Goal: Contribute content: Add original content to the website for others to see

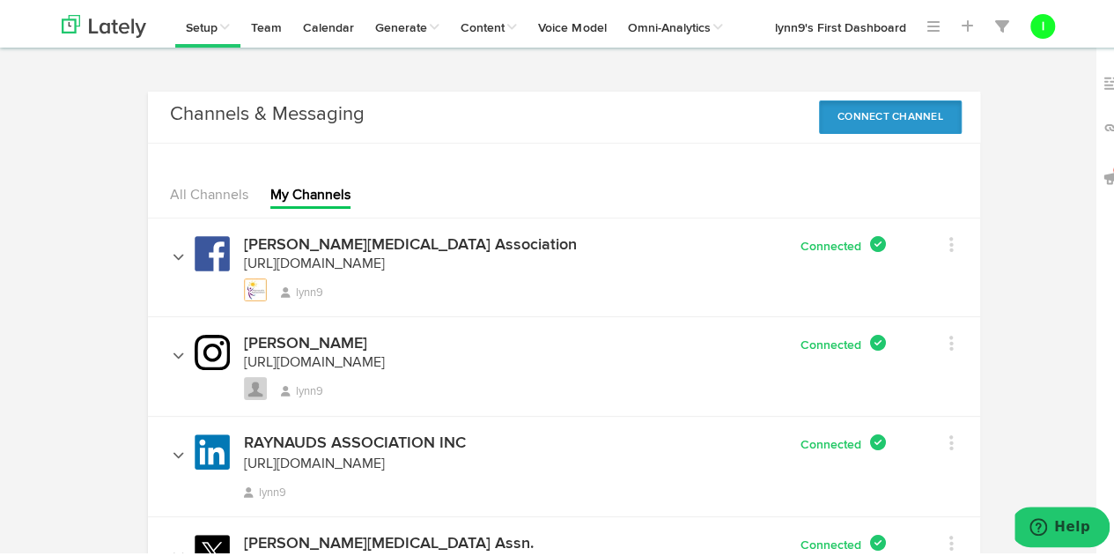
click at [824, 108] on button "Connect Channel" at bounding box center [890, 113] width 143 height 33
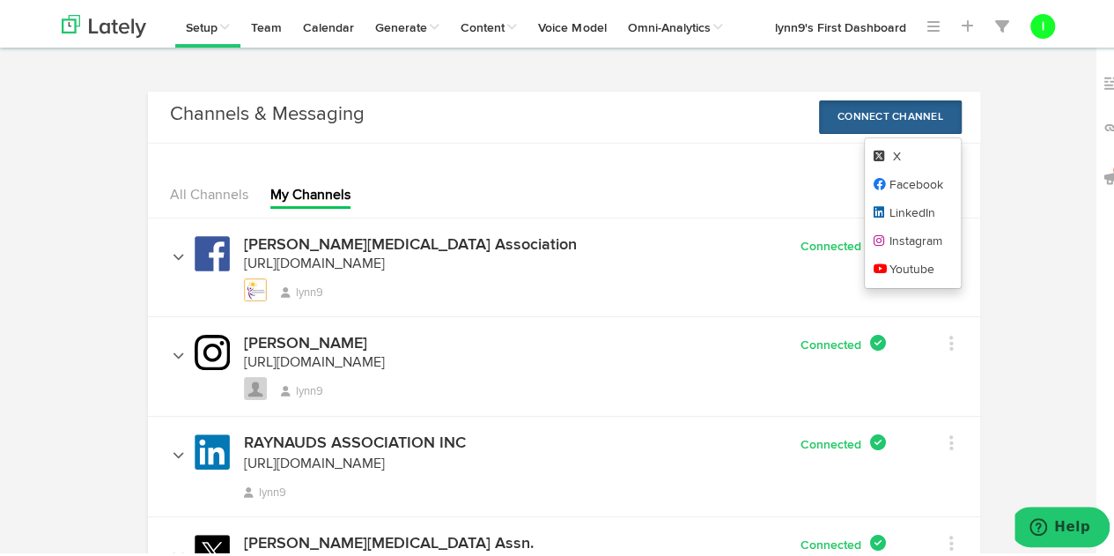
click at [728, 71] on body "Channels Create Generate Pipeline Team Basic Analytics (limited on mobile) Dash…" at bounding box center [563, 342] width 1127 height 684
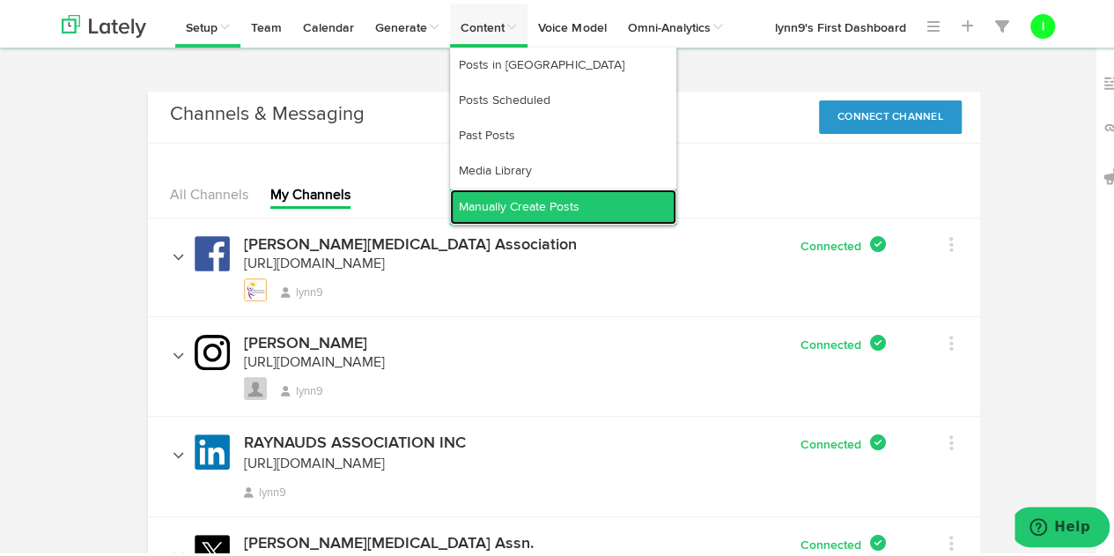
click at [493, 195] on link "Manually Create Posts" at bounding box center [563, 203] width 226 height 35
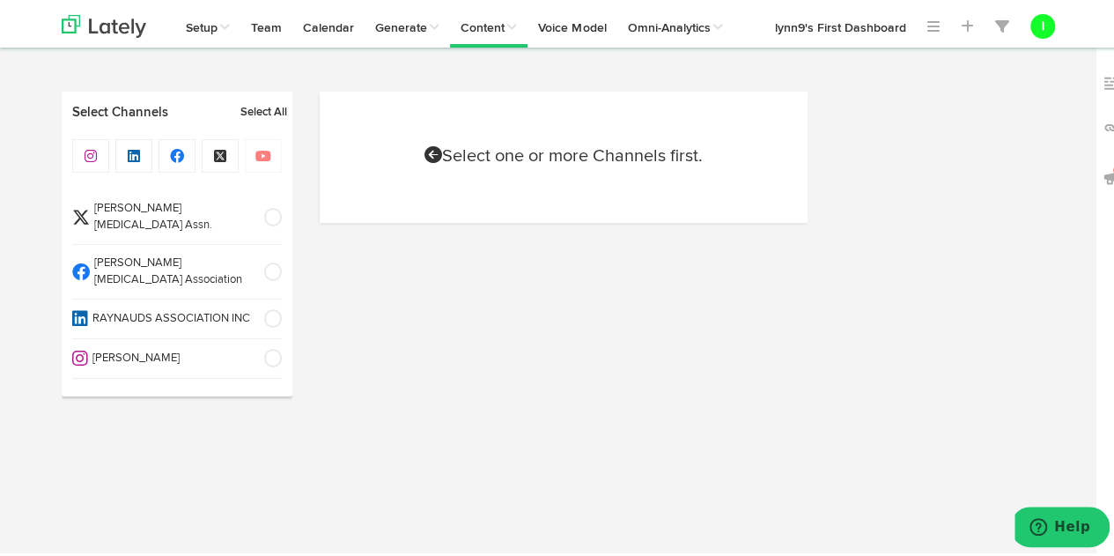
click at [116, 252] on span "[PERSON_NAME][MEDICAL_DATA] Association" at bounding box center [171, 268] width 163 height 33
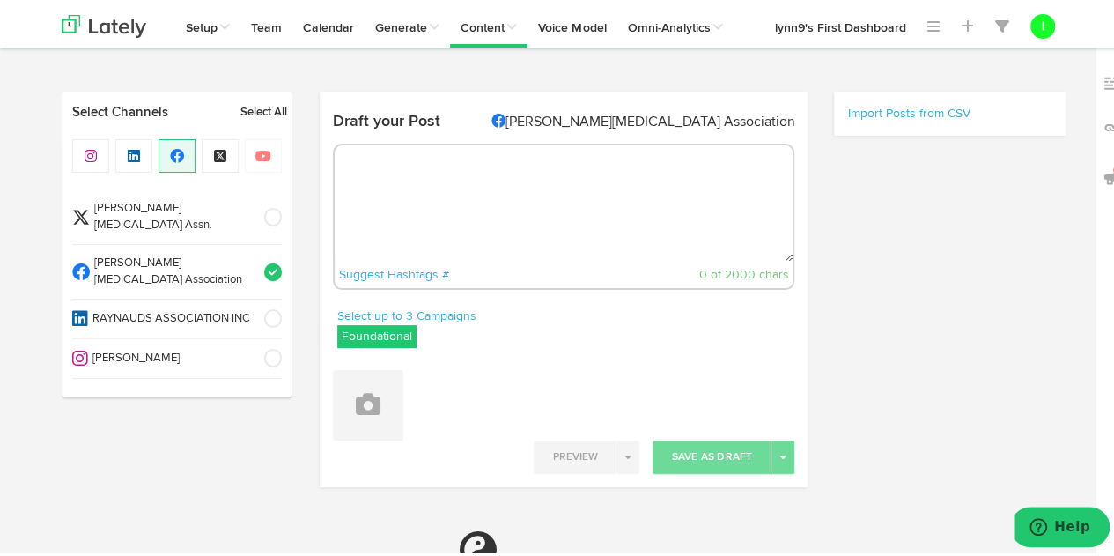
radio input "true"
select select "11"
select select "28"
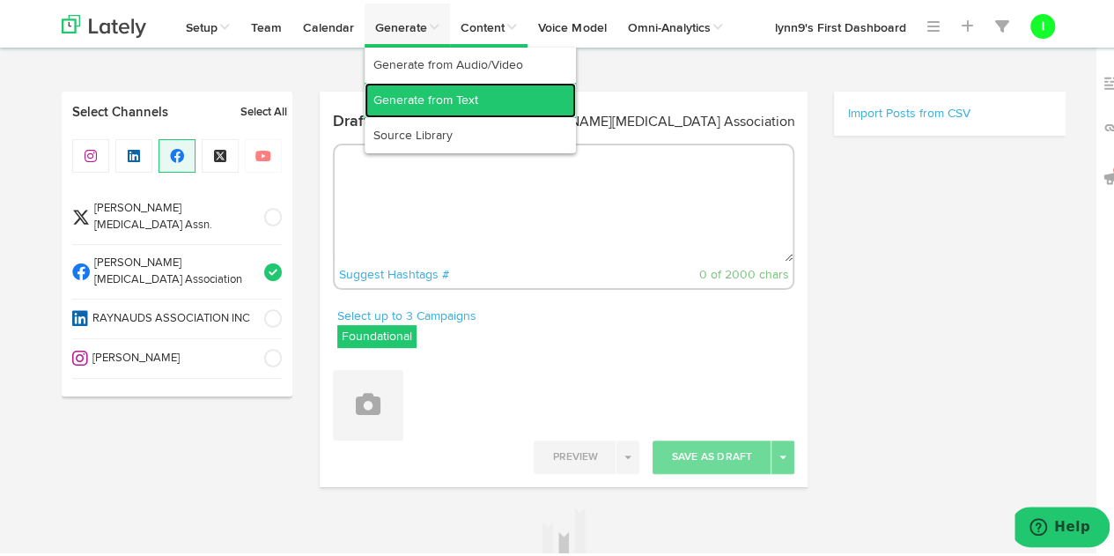
click at [425, 96] on link "Generate from Text" at bounding box center [470, 96] width 211 height 35
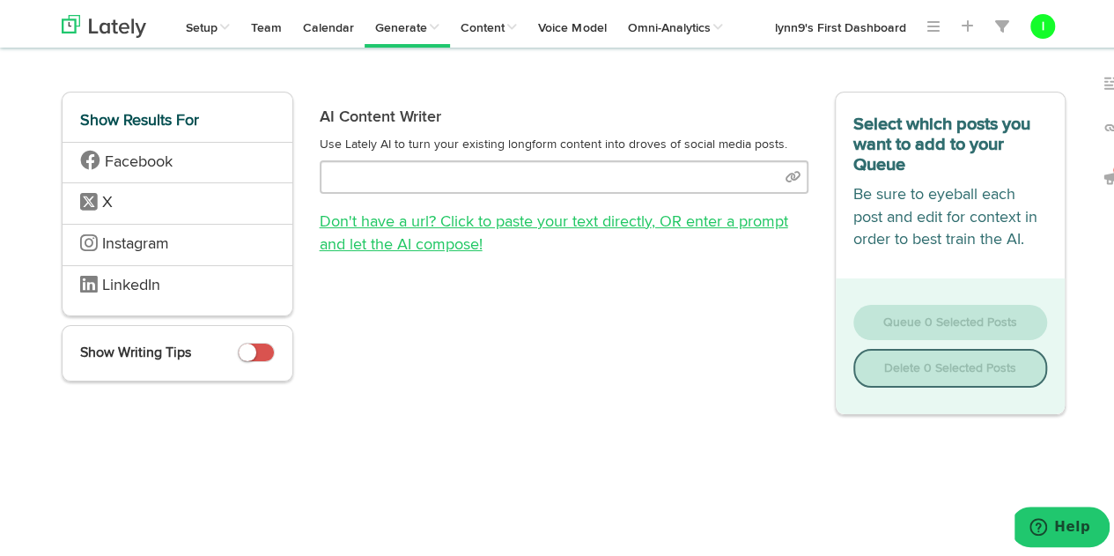
click at [522, 214] on link "Don't have a url? Click to paste your text directly , OR enter a prompt and let…" at bounding box center [554, 230] width 469 height 39
select select "natural"
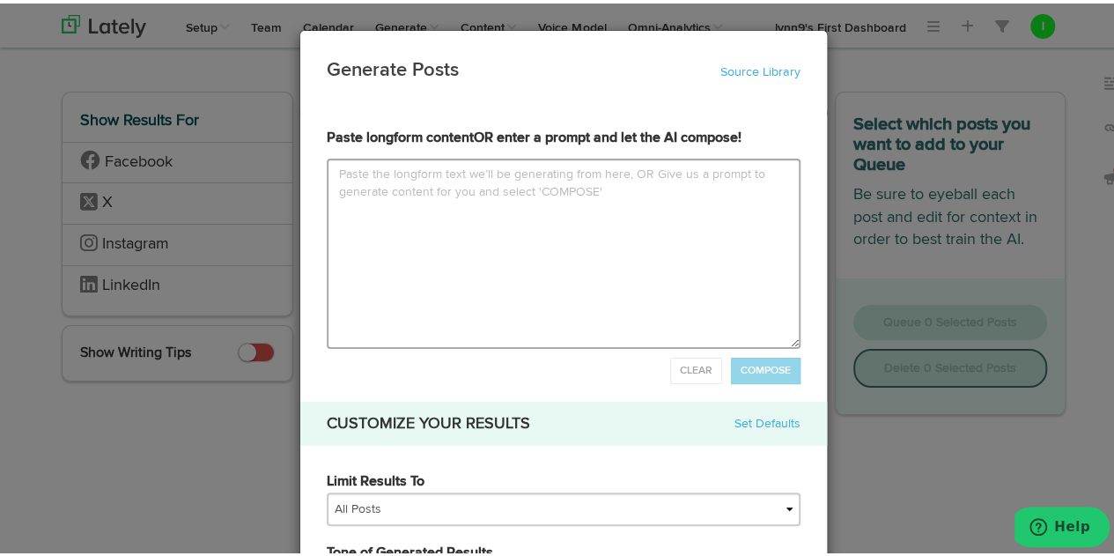
click at [329, 176] on textarea at bounding box center [564, 250] width 474 height 190
type input "c"
type textarea "c"
type input "cr"
type textarea "cr"
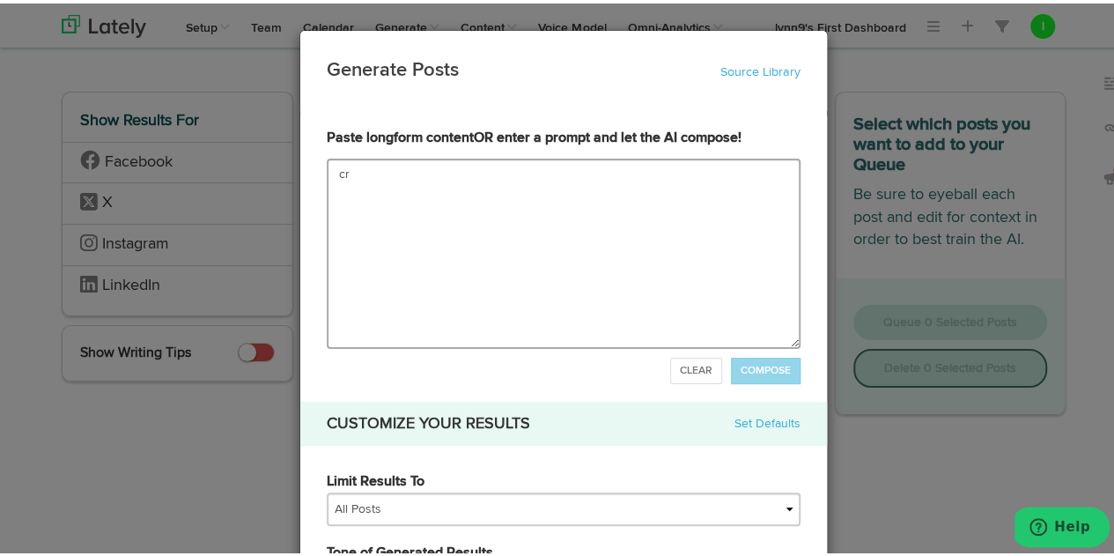
type input "cre"
type textarea "cre"
type input "crea"
type textarea "crea"
type input "creat"
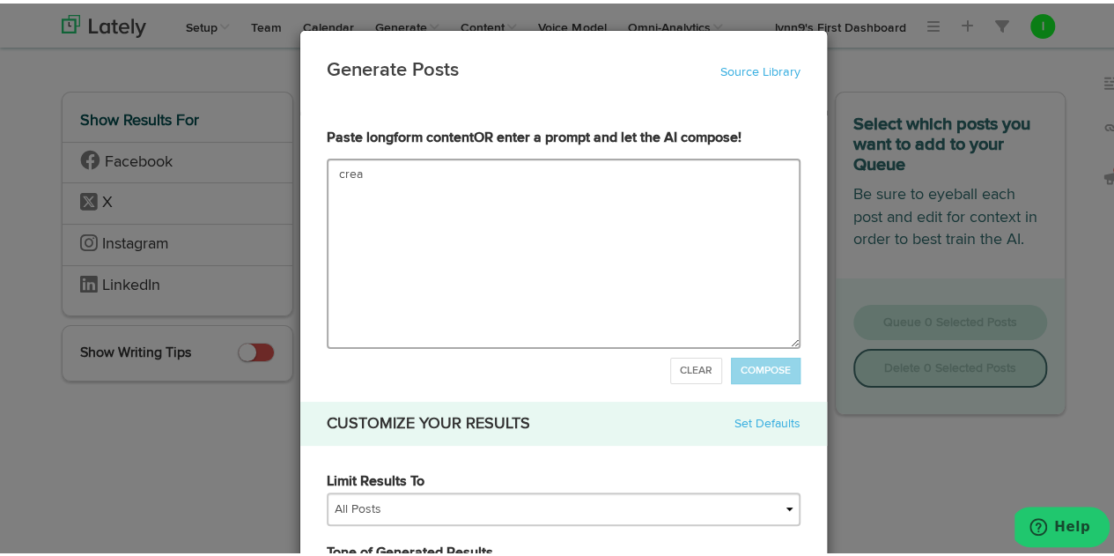
type textarea "creat"
type input "create"
type textarea "create"
type input "create a"
type textarea "create a"
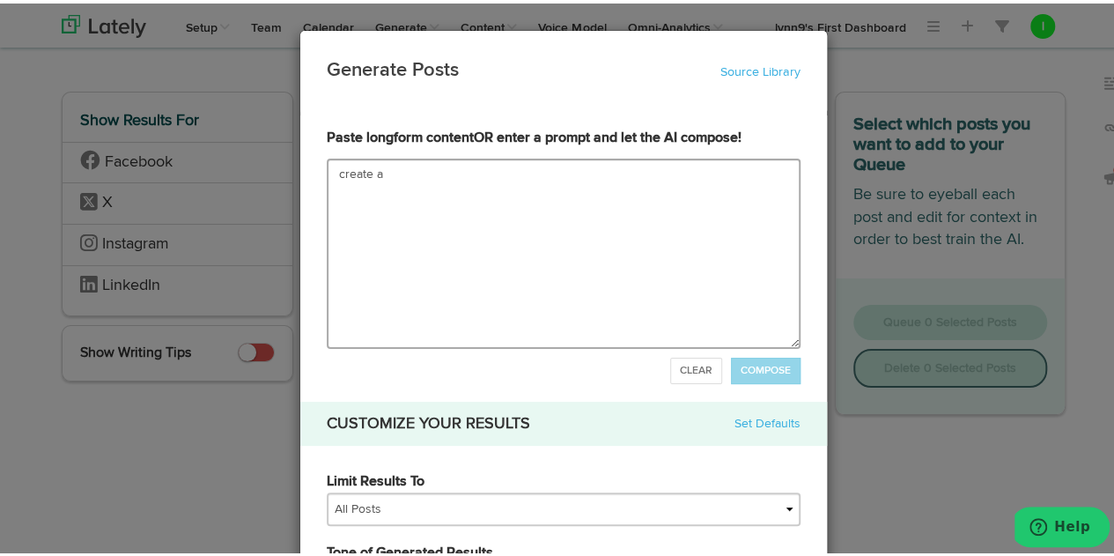
type input "create a p"
type textarea "create a p"
type input "create a pr"
type textarea "create a pr"
type input "create a pre"
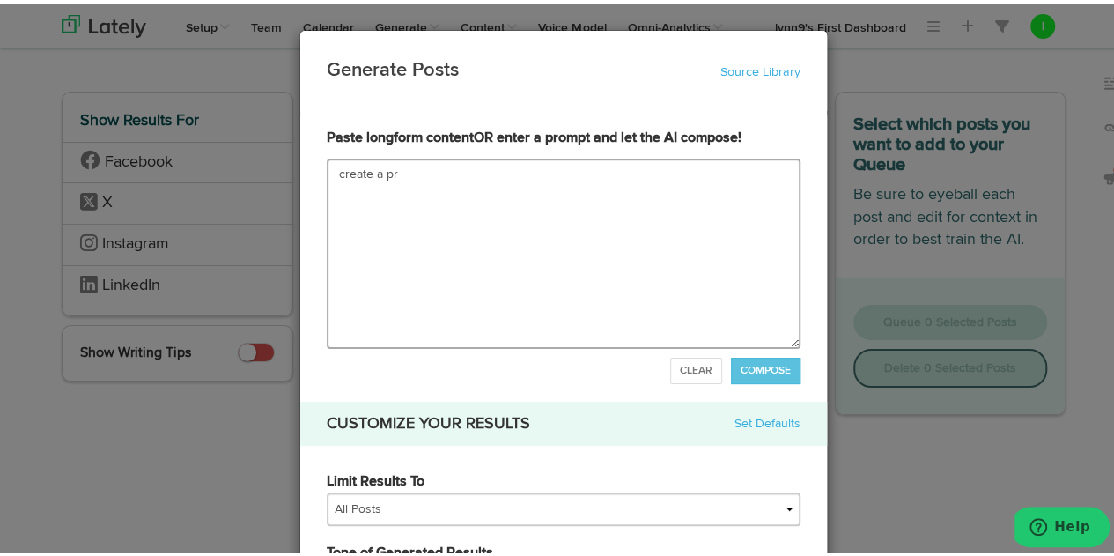
type textarea "create a pre"
type input "create a pres"
type textarea "create a pres"
type input "create a press"
type textarea "create a press"
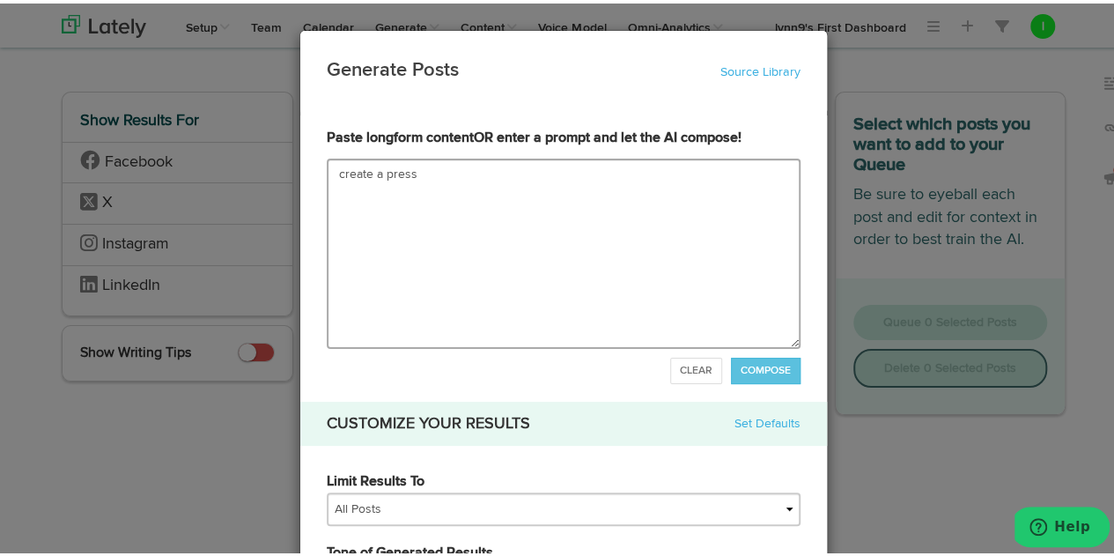
type input "create a press r"
type textarea "create a press r"
type input "create a press re"
type textarea "create a press re"
type input "create a press rel"
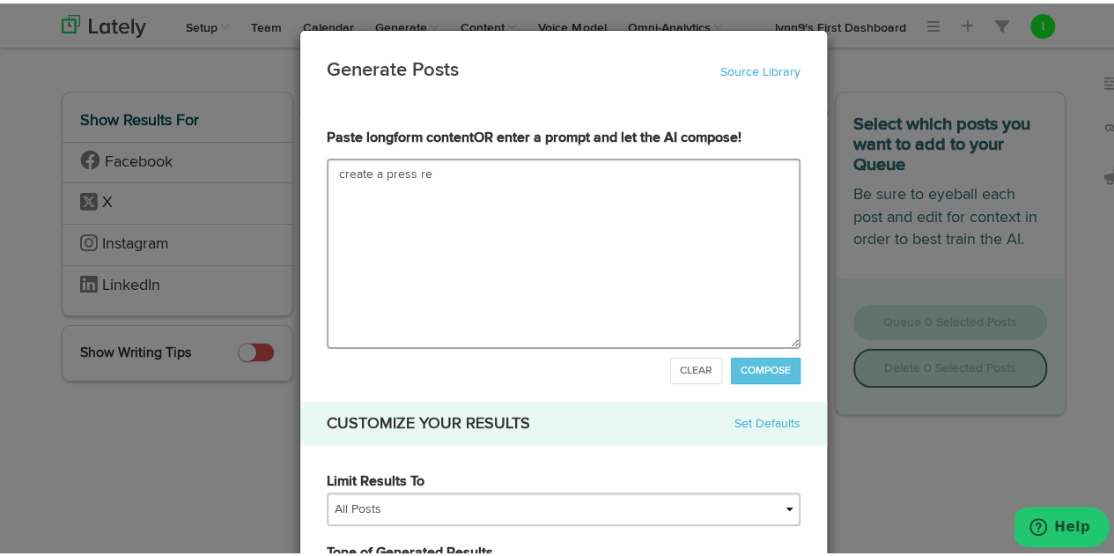
type textarea "create a press rel"
type input "create a press rele"
type textarea "create a press rele"
type input "create a press relea"
type textarea "create a press relea"
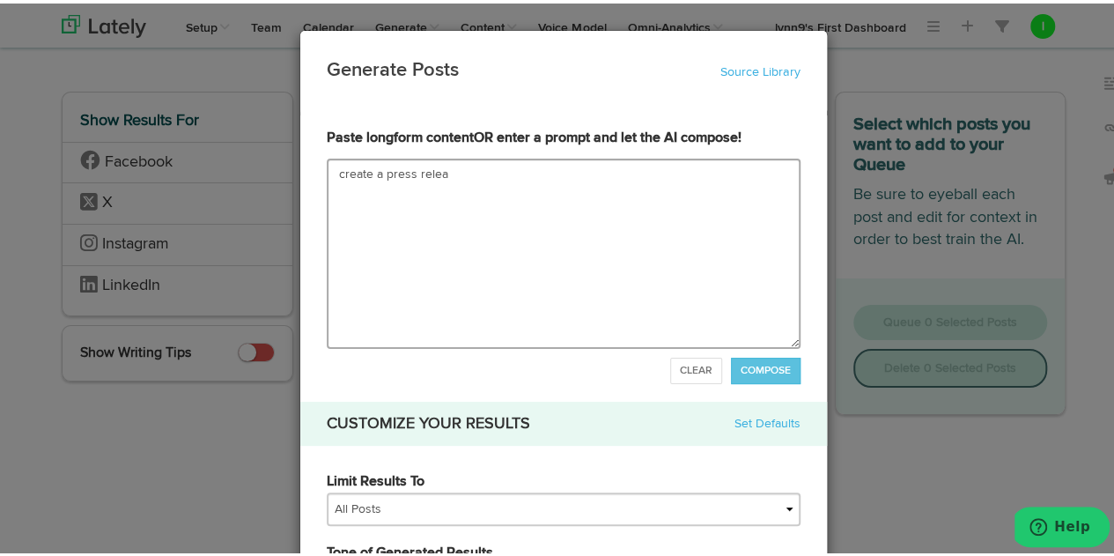
type input "create a press releas"
type textarea "create a press releas"
type input "create a press release"
type textarea "create a press release"
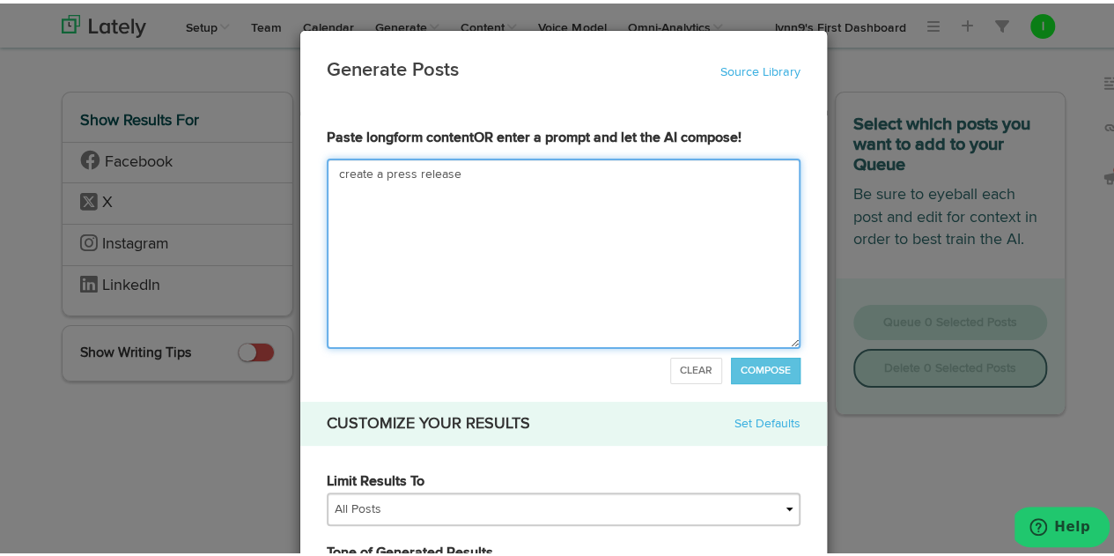
click at [327, 166] on textarea "create a press release" at bounding box center [564, 250] width 474 height 190
type input "Pcreate a press release"
type textarea "Pcreate a press release"
type input "Plcreate a press release"
type textarea "Plcreate a press release"
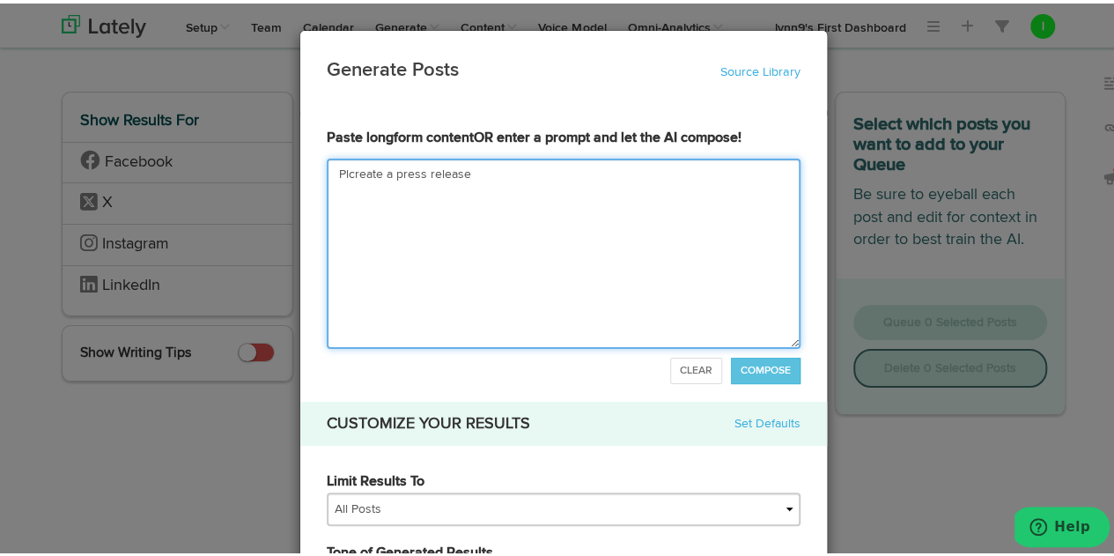
type input "Plecreate a press release"
type textarea "Plecreate a press release"
type input "Pleacreate a press release"
type textarea "Pleacreate a press release"
type input "Pleaecreate a press release"
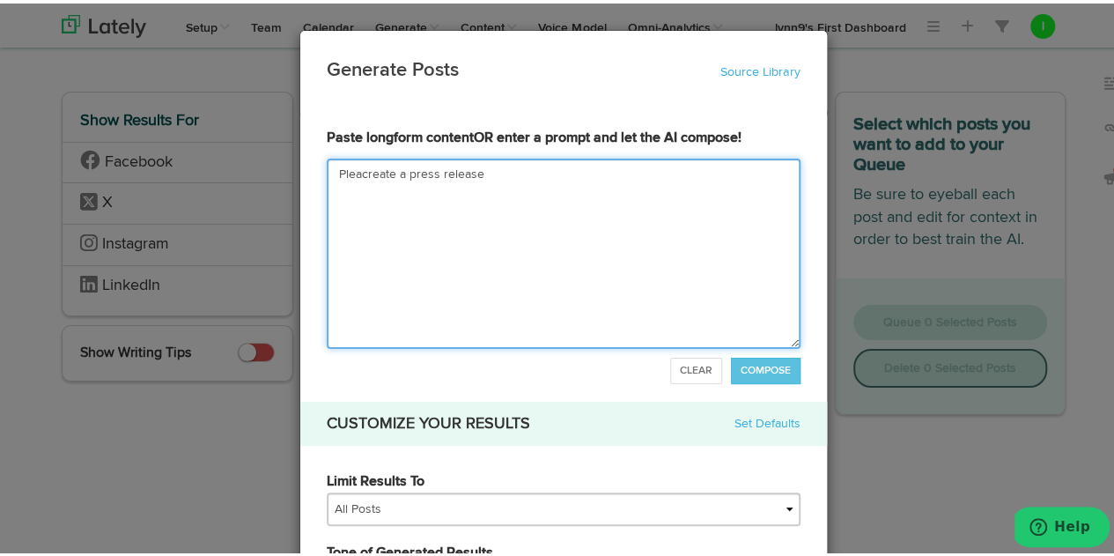
type textarea "Pleaecreate a press release"
type input "Pleae create a press release"
type textarea "Pleae create a press release"
type input "Pleaecreate a press release"
type textarea "Pleaecreate a press release"
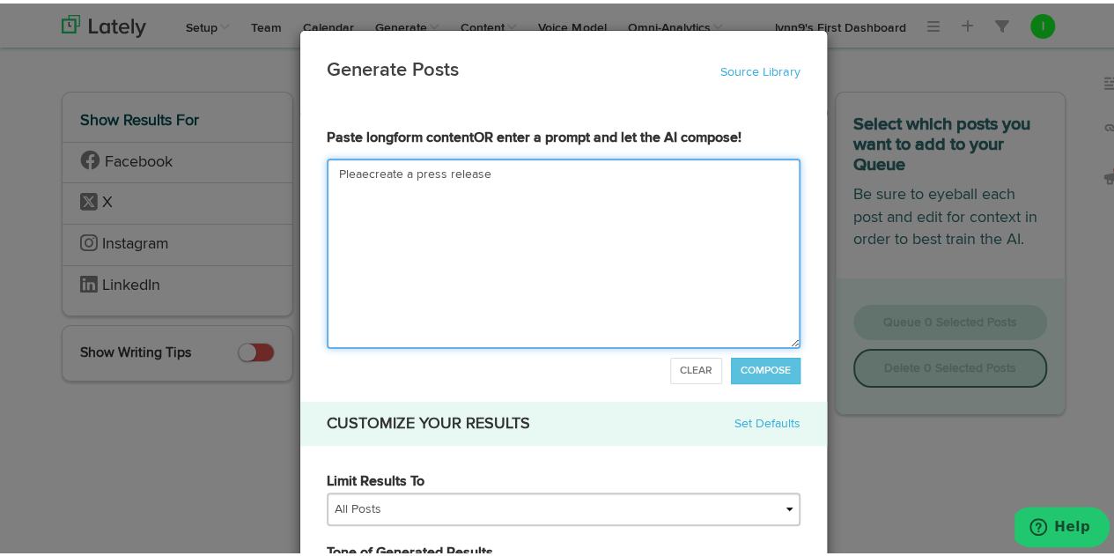
type input "Pleacreate a press release"
type textarea "Pleacreate a press release"
type input "Pleascreate a press release"
type textarea "Pleasecreate a press release"
type input "Pleascreate a press release"
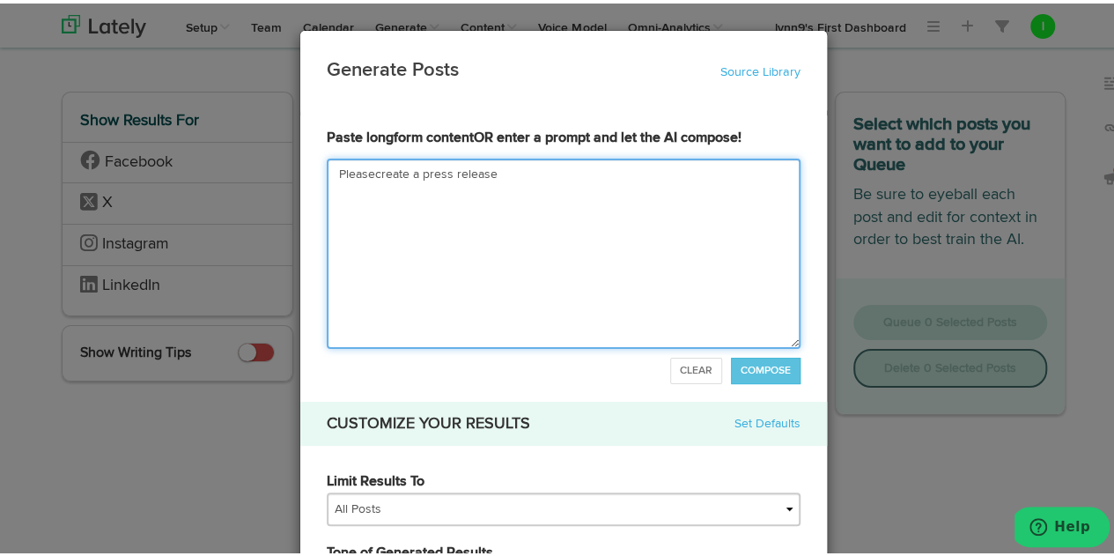
type textarea "Pleascreate a press release"
type input "Pleacreate a press release"
type textarea "Pleacreate a press release"
type input "Pleascreate a press release"
type textarea "Pleascreate a press release"
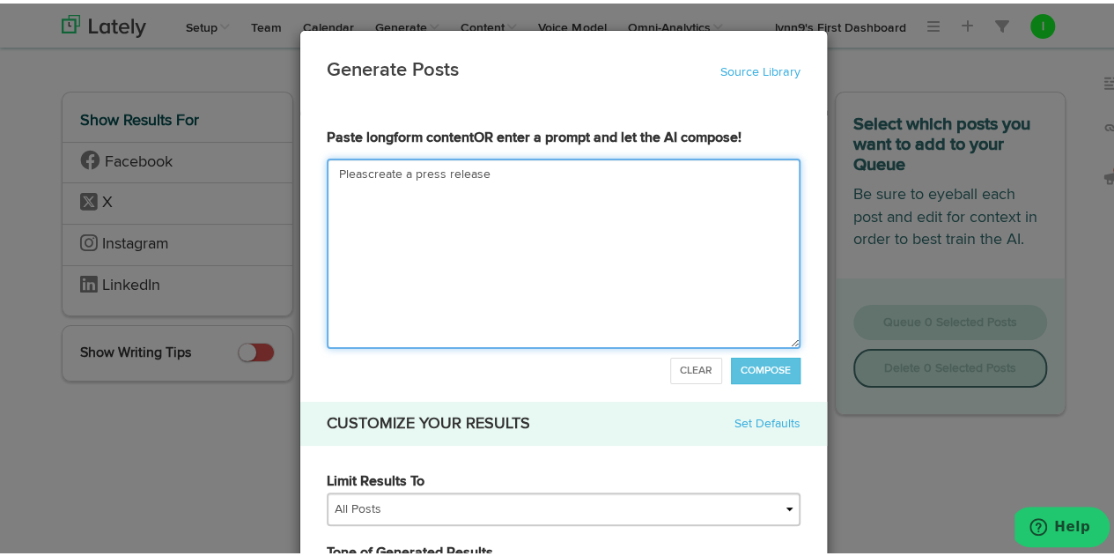
type input "Pleasecreate a press release"
type textarea "Pleasecreate a press release"
type input "Please create a press release"
type textarea "Please create a press release"
click at [511, 170] on textarea "Please create a press release" at bounding box center [564, 250] width 474 height 190
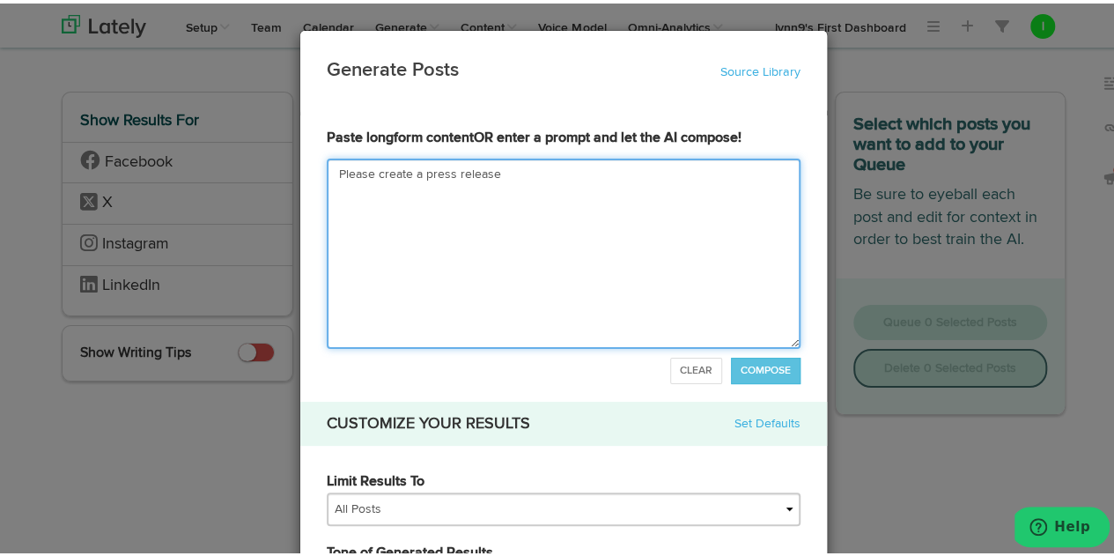
type input "Please create a press release f"
type textarea "Please create a press release fo"
type input "Please create a press release for"
type textarea "Please create a press release for"
type input "Please create a press release for R"
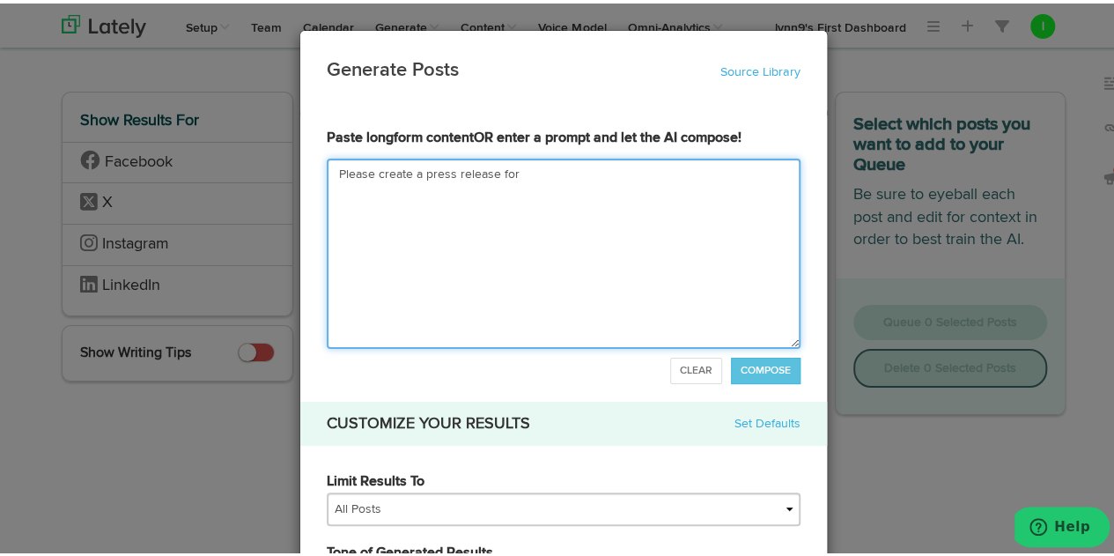
type textarea "Please create a press release for R"
type input "Please create a press release for Ra"
type textarea "Please create a press release for [PERSON_NAME]"
type input "Please create a press release for [PERSON_NAME]"
type textarea "Please create a press release for [PERSON_NAME]"
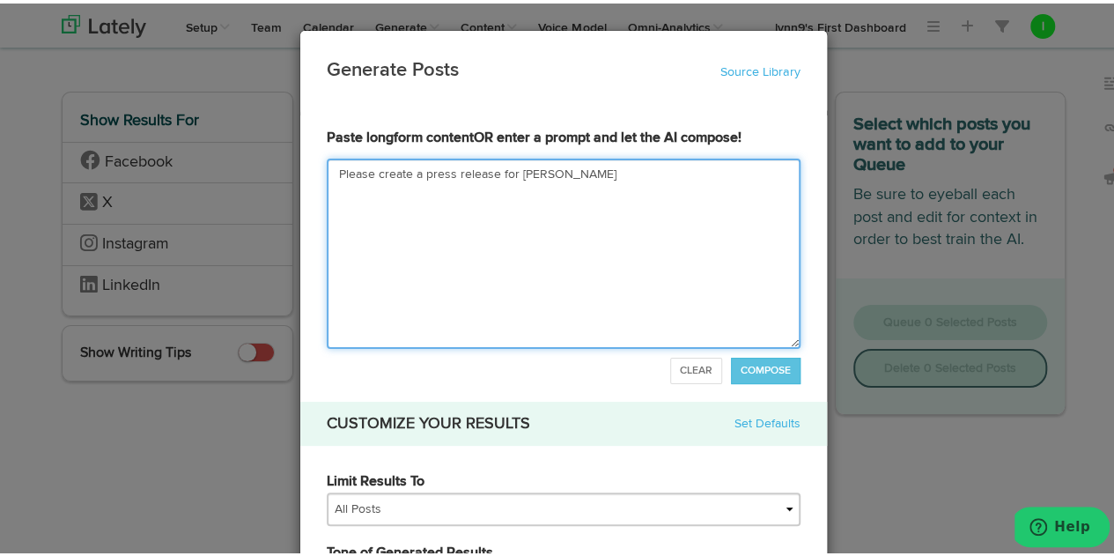
type input "Please create a press release for [PERSON_NAME]"
type textarea "Please create a press release for [PERSON_NAME]"
type input "Please create a press release for [PERSON_NAME]"
type textarea "Please create a press release for [PERSON_NAME]"
type input "Please create a press release for Raynaud"
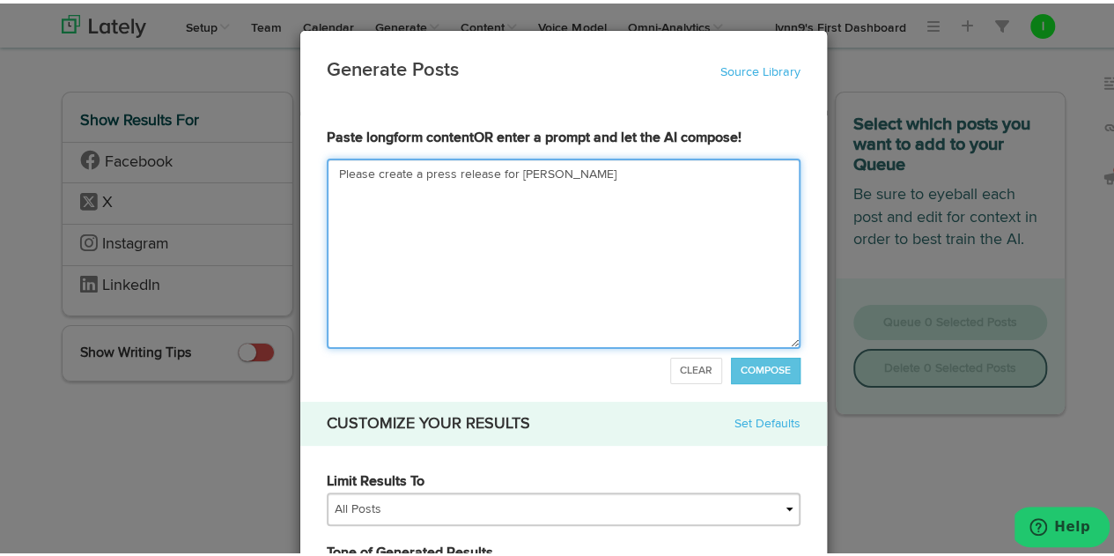
type textarea "Please create a press release for Raynaud"
type input "Please create a press release for [PERSON_NAME]'"
type textarea "Please create a press release for [PERSON_NAME]'"
type input "Please create a press release for [PERSON_NAME][MEDICAL_DATA]"
type textarea "Please create a press release for [PERSON_NAME][MEDICAL_DATA]"
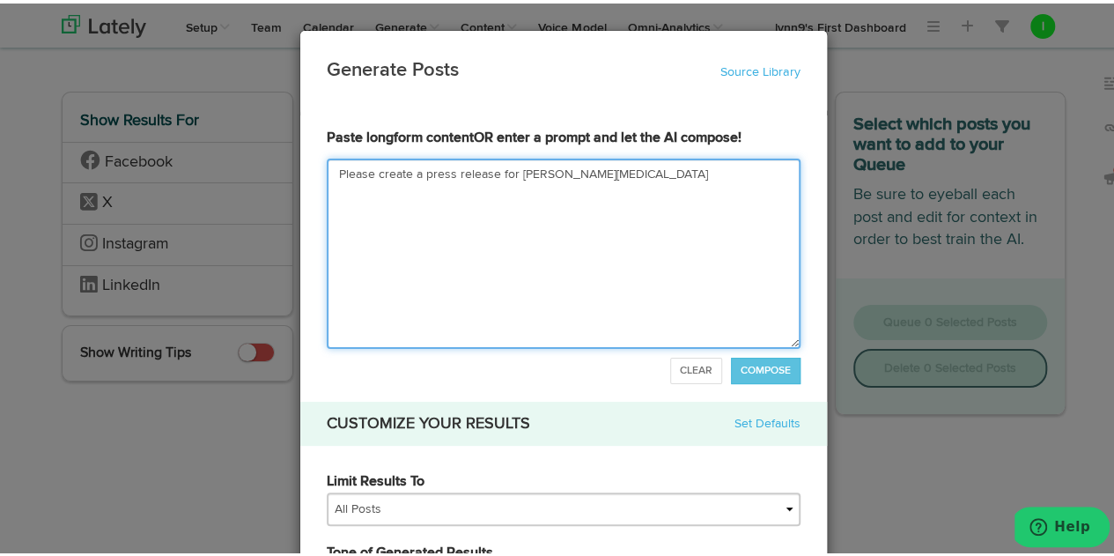
type input "Please create a press release for [PERSON_NAME][MEDICAL_DATA] A"
type textarea "Please create a press release for [PERSON_NAME][MEDICAL_DATA] A"
type input "Please create a press release for [MEDICAL_DATA][PERSON_NAME]"
type textarea "Please create a press release for [MEDICAL_DATA][PERSON_NAME]"
type input "Please create a press release for [PERSON_NAME][MEDICAL_DATA] Awa"
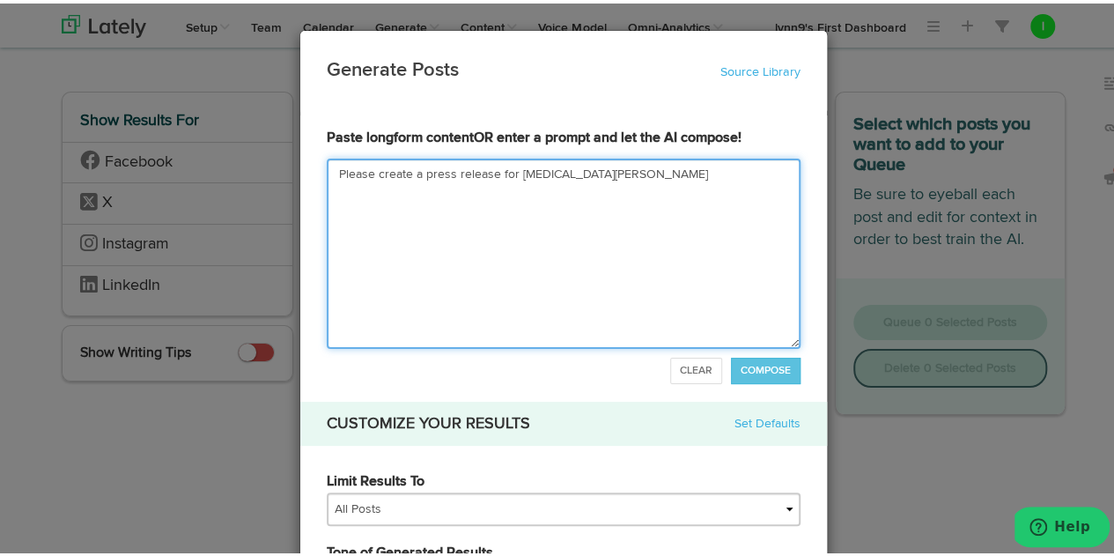
type textarea "Please create a press release for [PERSON_NAME][MEDICAL_DATA] Awa"
type input "Please create a press release for [PERSON_NAME][MEDICAL_DATA] Awar"
type textarea "Please create a press release for [PERSON_NAME][MEDICAL_DATA] Awar"
type input "Please create a press release for [PERSON_NAME][MEDICAL_DATA] Aware"
type textarea "Please create a press release for [PERSON_NAME][MEDICAL_DATA] Awaren"
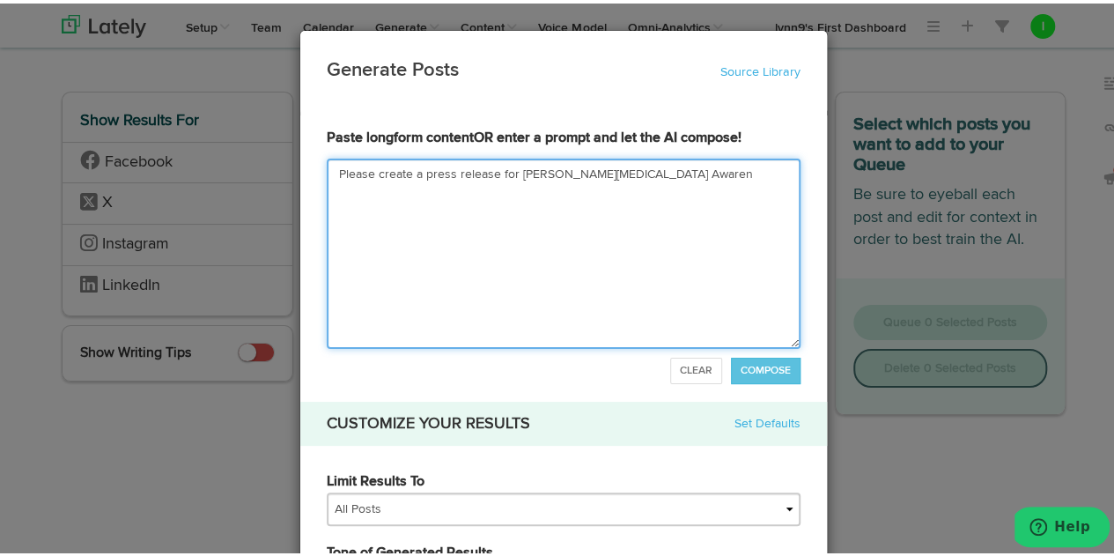
type input "Please create a press release for [PERSON_NAME][MEDICAL_DATA] Awarene"
type textarea "Please create a press release for [PERSON_NAME][MEDICAL_DATA] Awarene"
type input "Please create a press release for [PERSON_NAME][MEDICAL_DATA] Awarenes"
type textarea "Please create a press release for [PERSON_NAME][MEDICAL_DATA] Awarenes"
type input "Please create a press release for [PERSON_NAME][MEDICAL_DATA] Awareness"
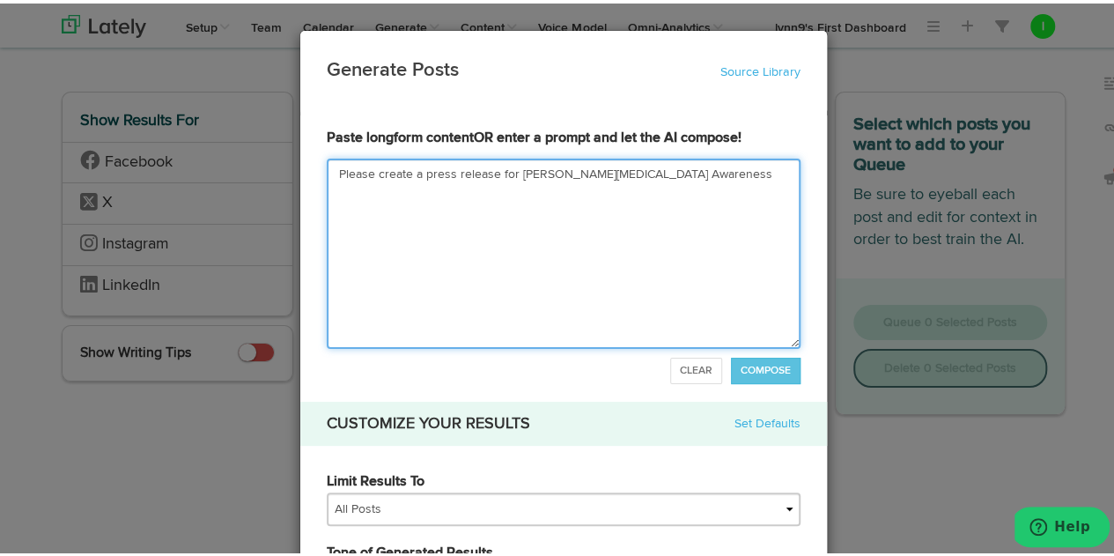
type textarea "Please create a press release for [PERSON_NAME][MEDICAL_DATA] Awareness"
type input "Please create a press release for [PERSON_NAME][MEDICAL_DATA] Awareness M"
type textarea "Please create a press release for [PERSON_NAME][MEDICAL_DATA] Awareness M"
type input "Please create a press release for [PERSON_NAME][MEDICAL_DATA] Awareness Mo"
type textarea "Please create a press release for [PERSON_NAME][MEDICAL_DATA] Awareness Mo"
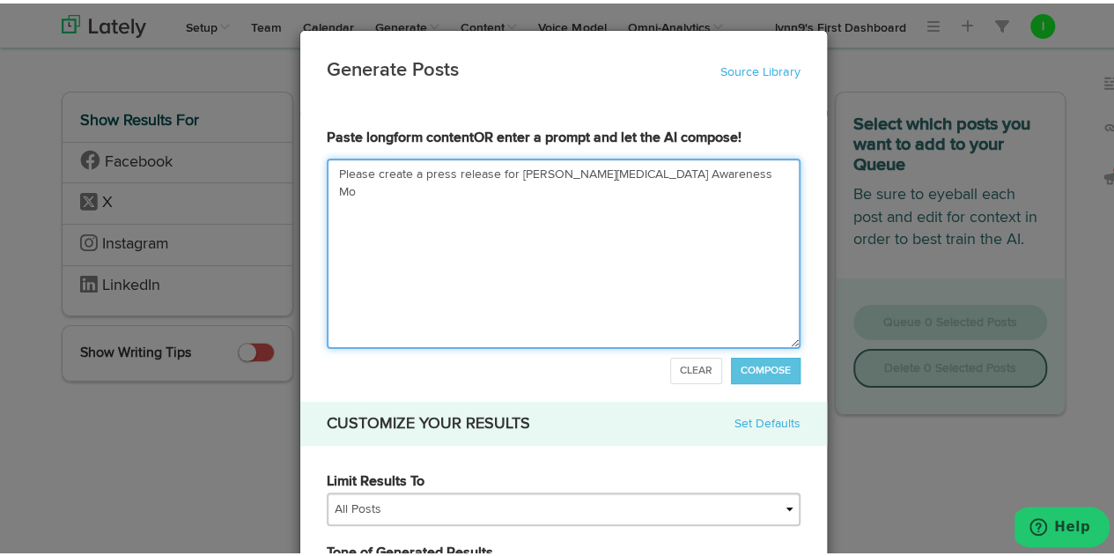
type input "Please create a press release for [PERSON_NAME][MEDICAL_DATA] Awareness [PERSON…"
type textarea "Please create a press release for [PERSON_NAME][MEDICAL_DATA] Awareness [PERSON…"
type input "Please create a press release for [PERSON_NAME][MEDICAL_DATA] Awareness Mont"
type textarea "Please create a press release for [PERSON_NAME][MEDICAL_DATA] Awareness Month"
type input "Please create a press release for [PERSON_NAME][MEDICAL_DATA] Awareness Month"
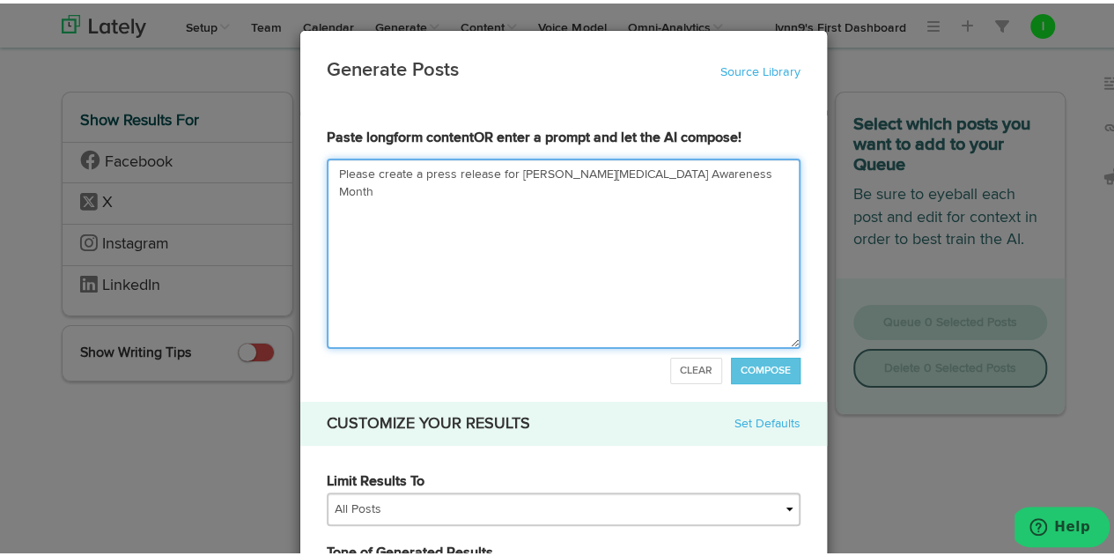
type textarea "Please create a press release for [PERSON_NAME][MEDICAL_DATA] Awareness Month"
type input "Please create a press release for [PERSON_NAME][MEDICAL_DATA] Awareness Month w"
type textarea "Please create a press release for [PERSON_NAME][MEDICAL_DATA] Awareness Month w"
type input "Please create a press release for [PERSON_NAME][MEDICAL_DATA] Awareness Month wi"
type textarea "Please create a press release for [PERSON_NAME][MEDICAL_DATA] Awareness Month wi"
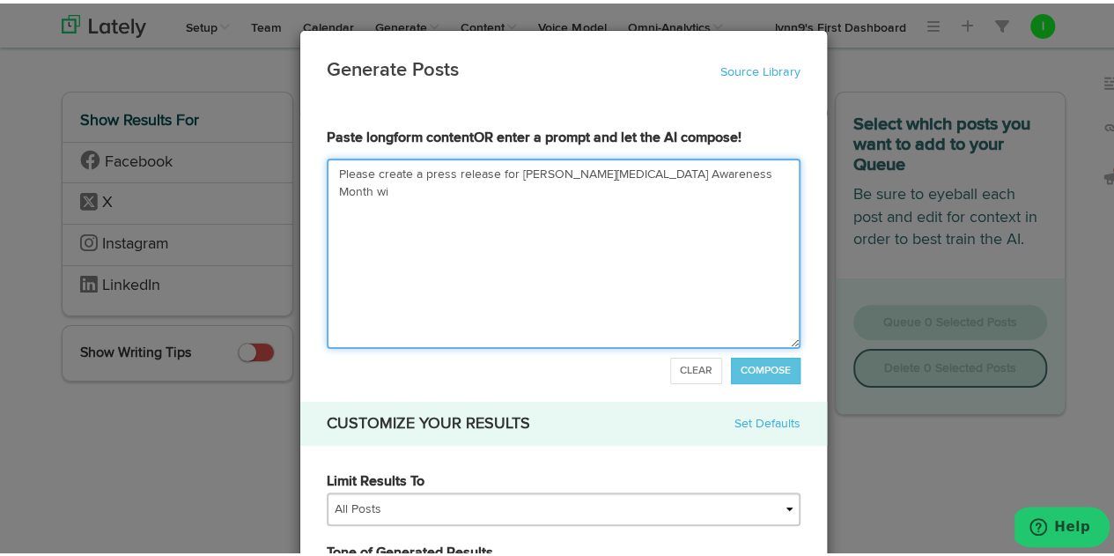
type input "Please create a press release for [PERSON_NAME][MEDICAL_DATA] Awareness Month w…"
type textarea "Please create a press release for [PERSON_NAME][MEDICAL_DATA] Awareness Month w…"
type input "Please create a press release for [PERSON_NAME][MEDICAL_DATA] Awareness Month w…"
type textarea "Please create a press release for [PERSON_NAME][MEDICAL_DATA] Awareness Month w…"
type input "Please create a press release for [PERSON_NAME][MEDICAL_DATA] Awareness Month w…"
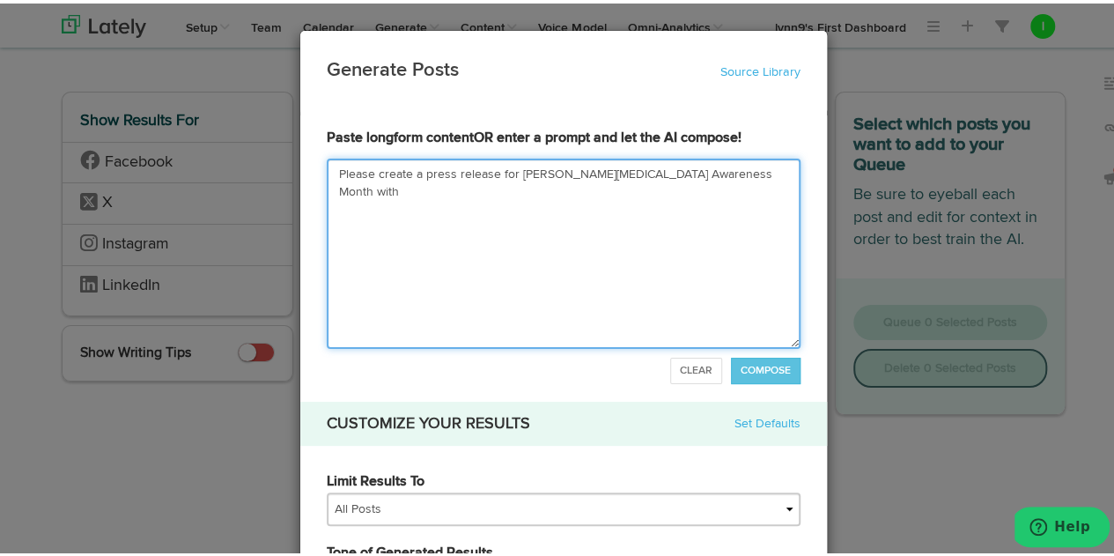
type textarea "Please create a press release for [PERSON_NAME][MEDICAL_DATA] Awareness Month w…"
type input "Please create a press release for [PERSON_NAME][MEDICAL_DATA] Awareness Month w…"
type textarea "Please create a press release for [PERSON_NAME][MEDICAL_DATA] Awareness Month w…"
type input "Please create a press release for [PERSON_NAME][MEDICAL_DATA] Awareness Month w…"
type textarea "Please create a press release for [PERSON_NAME][MEDICAL_DATA] Awareness Month w…"
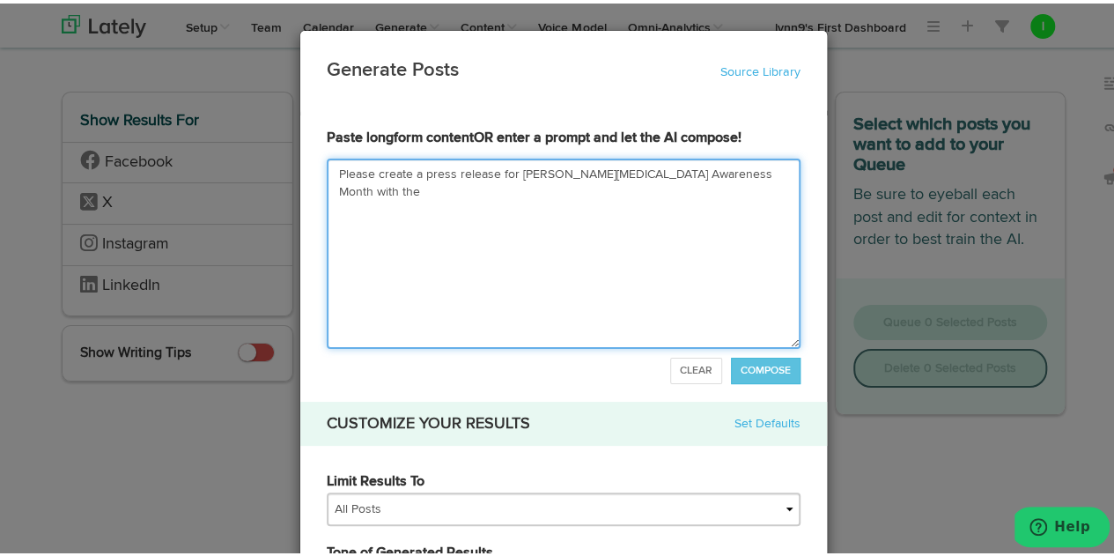
type input "Please create a press release for [PERSON_NAME][MEDICAL_DATA] Awareness Month w…"
type textarea "Please create a press release for [PERSON_NAME][MEDICAL_DATA] Awareness Month w…"
type input "Please create a press release for [PERSON_NAME][MEDICAL_DATA] Awareness Month w…"
type textarea "Please create a press release for [PERSON_NAME][MEDICAL_DATA] Awareness Month w…"
type input "Please create a press release for [PERSON_NAME][MEDICAL_DATA] Awareness Month w…"
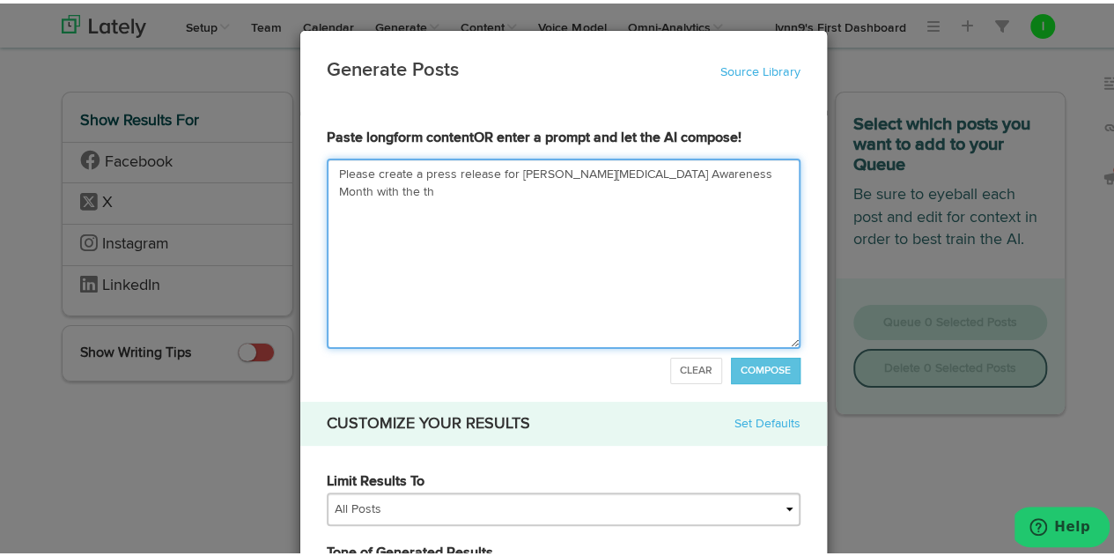
type textarea "Please create a press release for [PERSON_NAME][MEDICAL_DATA] Awareness Month w…"
type input "Please create a press release for [PERSON_NAME][MEDICAL_DATA] Awareness Month w…"
type textarea "Please create a press release for [PERSON_NAME][MEDICAL_DATA] Awareness Month w…"
type input "Please create a press release for [PERSON_NAME][MEDICAL_DATA] Awareness Month w…"
type textarea "Please create a press release for [PERSON_NAME][MEDICAL_DATA] Awareness Month w…"
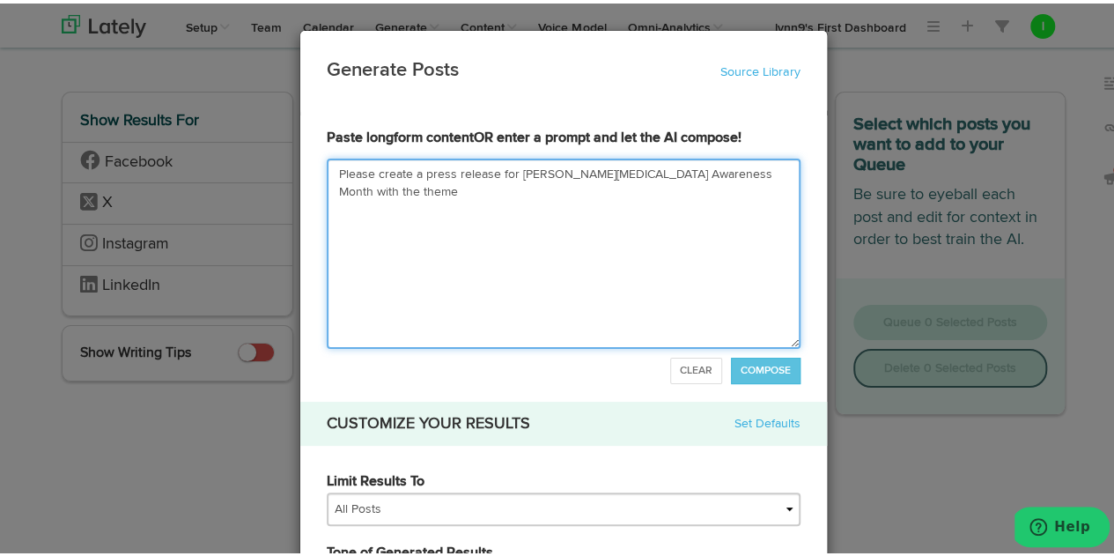
type input "Please create a press release for [PERSON_NAME][MEDICAL_DATA] Awareness Month w…"
type textarea "Please create a press release for [PERSON_NAME][MEDICAL_DATA] Awareness Month w…"
type input "Please create a press release for [PERSON_NAME][MEDICAL_DATA] Awareness Month w…"
type textarea "Please create a press release for [PERSON_NAME][MEDICAL_DATA] Awareness Month w…"
paste textarea "Living in Fear: The Daily Struggles of [PERSON_NAME][MEDICAL_DATA] Warriors"
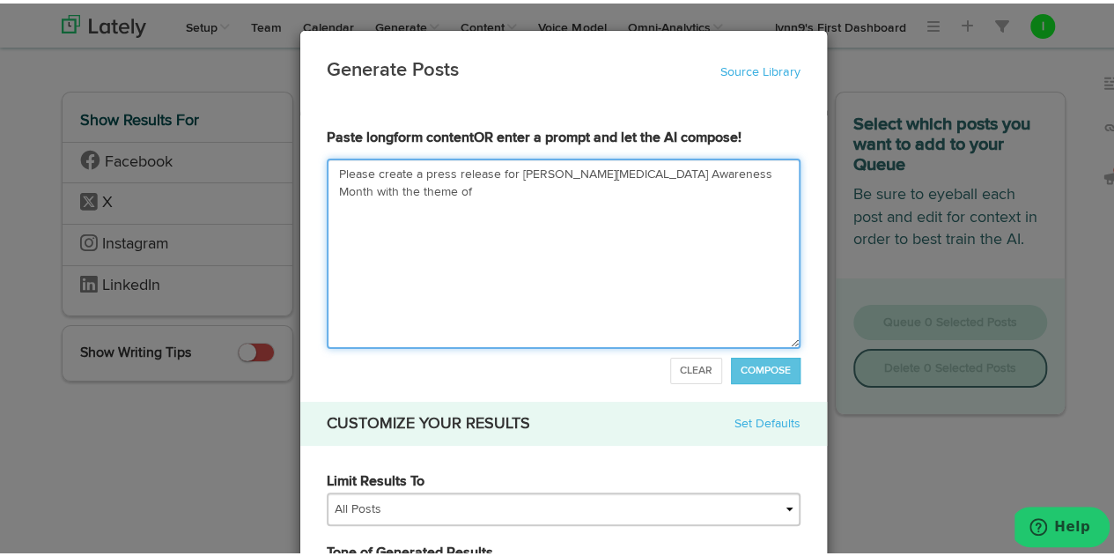
type input "Please create a press release for [PERSON_NAME][MEDICAL_DATA] Awareness Month w…"
type textarea "Please create a press release for [PERSON_NAME][MEDICAL_DATA] Awareness Month w…"
type input "Please create a press release for [PERSON_NAME][MEDICAL_DATA] Awareness Month w…"
type textarea "Please create a press release for [PERSON_NAME][MEDICAL_DATA] Awareness Month w…"
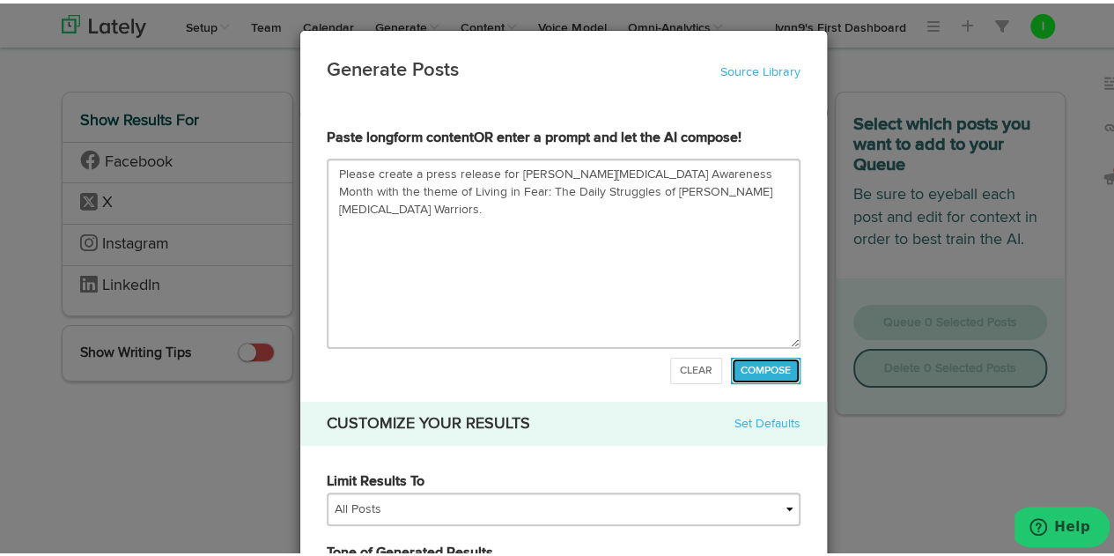
click at [748, 365] on span "COMPOSE" at bounding box center [766, 367] width 50 height 11
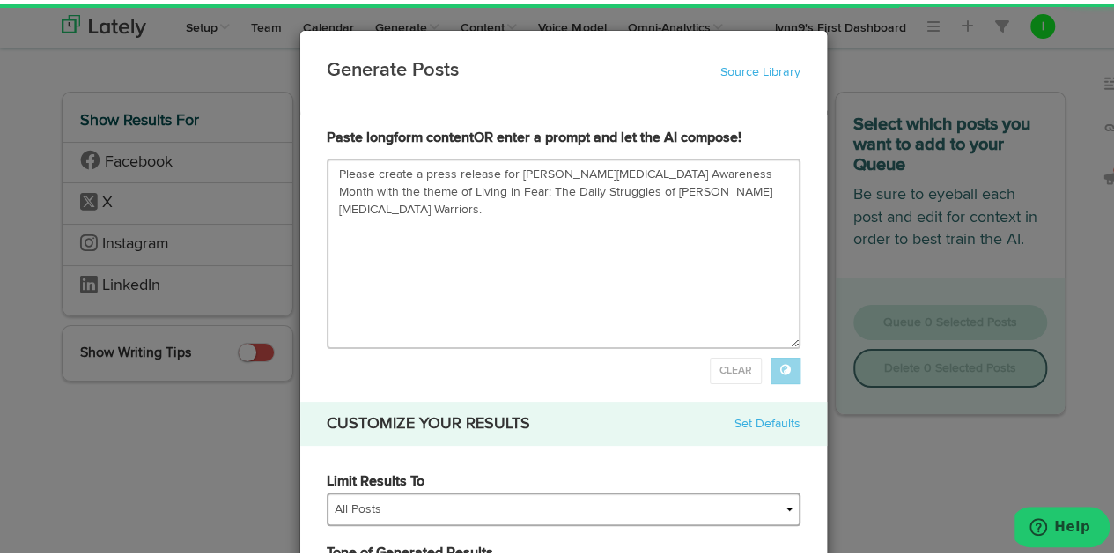
type input "FOR IMMEDIATE RELEASELiving in Fear: The Daily Struggles of [PERSON_NAME][MEDIC…"
type textarea "FOR IMMEDIATE RELEASE Living in Fear: The Daily Struggles of [PERSON_NAME][MEDI…"
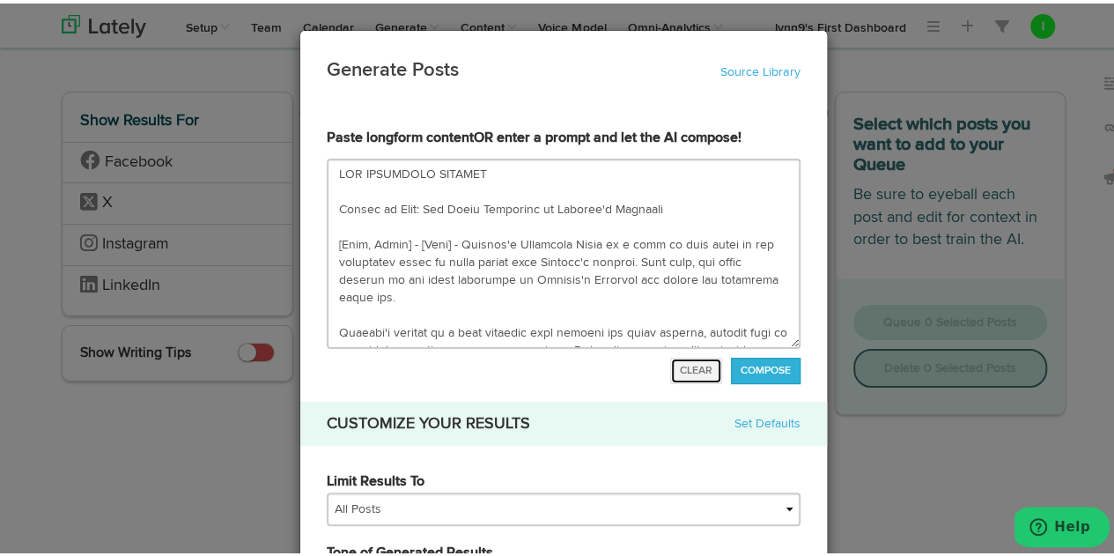
click at [680, 362] on span "CLEAR" at bounding box center [696, 367] width 33 height 11
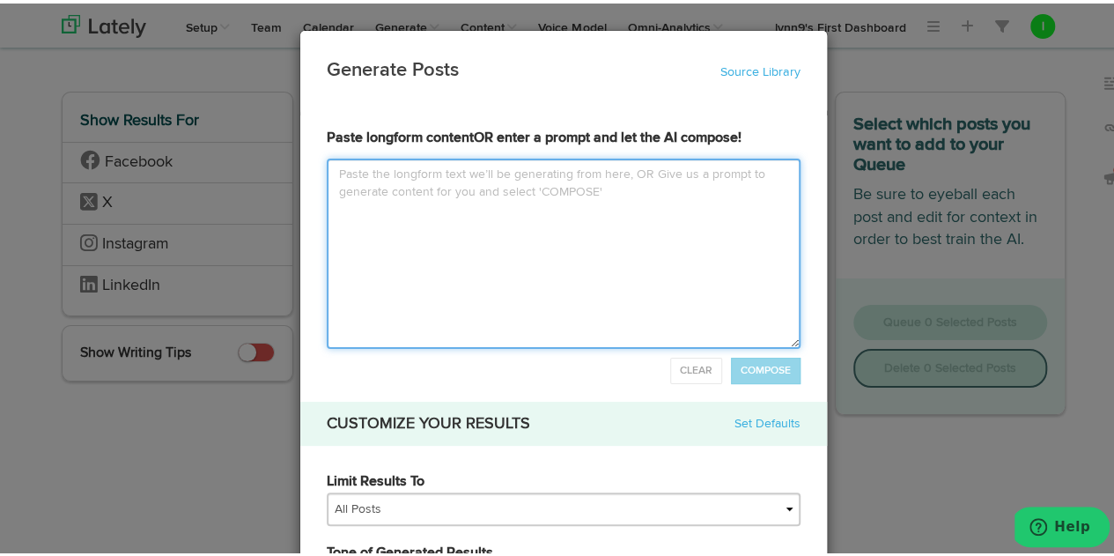
click at [336, 170] on textarea at bounding box center [564, 250] width 474 height 190
type input "P"
type textarea "P"
type input "Pl"
type textarea "Pl"
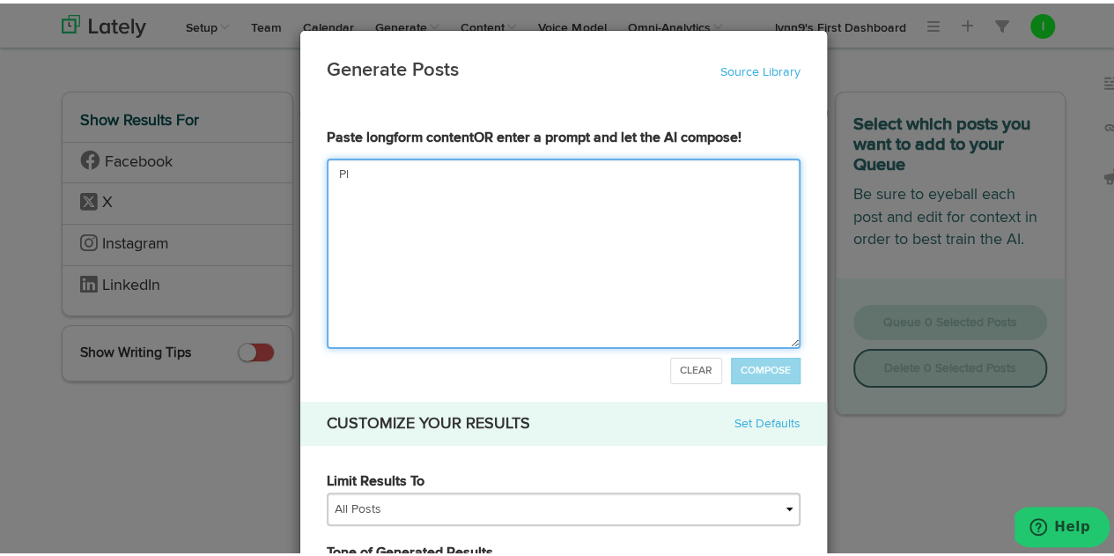
type input "Ple"
type textarea "Ple"
type input "Plea"
type textarea "Plea"
type input "Pleae"
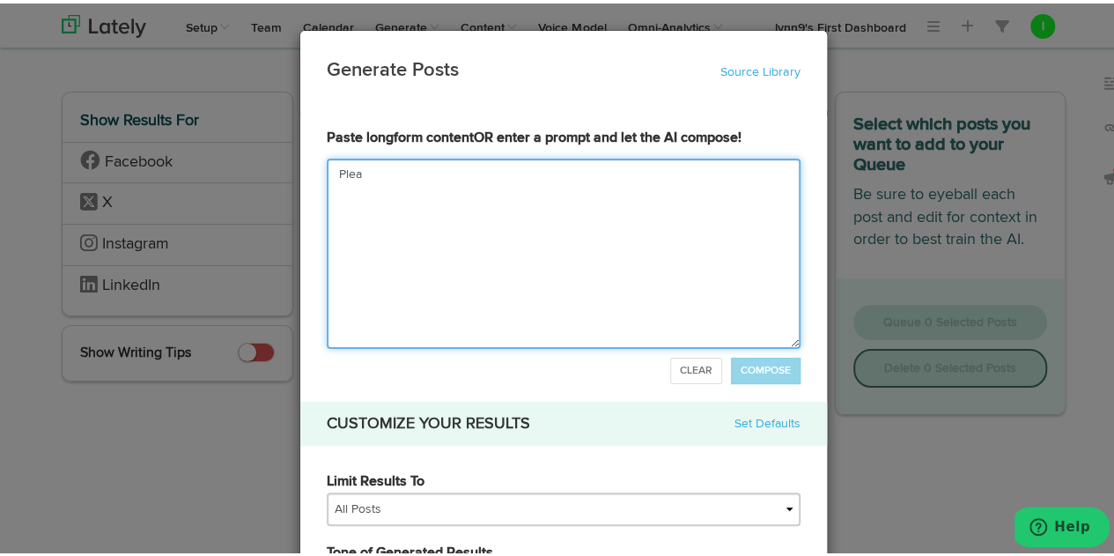
type textarea "Pleae"
type input "Plea"
type textarea "Plea"
type input "Pleas"
type textarea "Pleas"
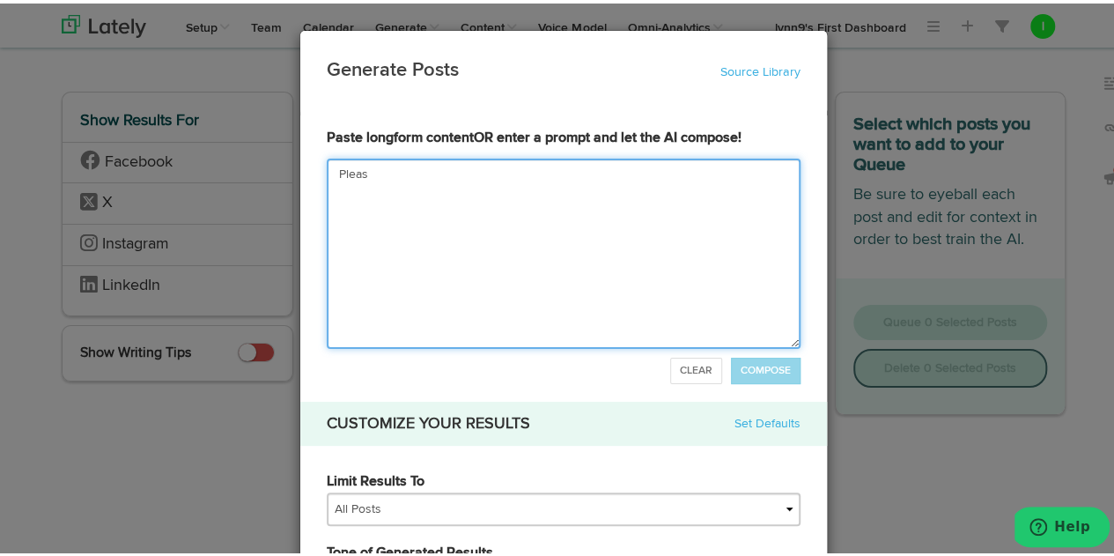
type input "Please"
type textarea "Please"
type input "Please c"
type textarea "Please c"
type input "Please cr"
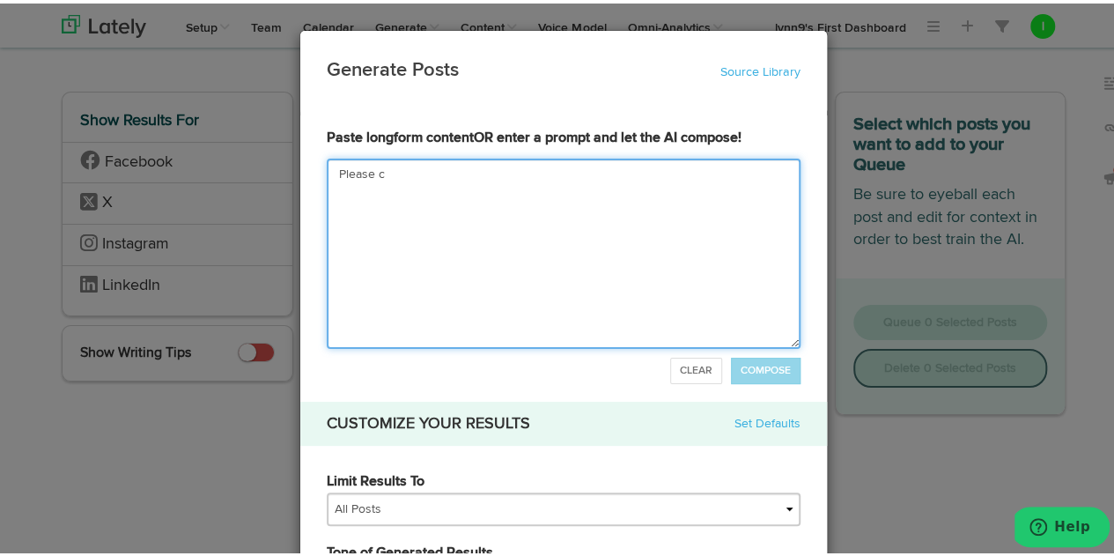
type textarea "Please cr"
type input "Please cre"
type textarea "Please cre"
type input "Please crea"
type textarea "Please crea"
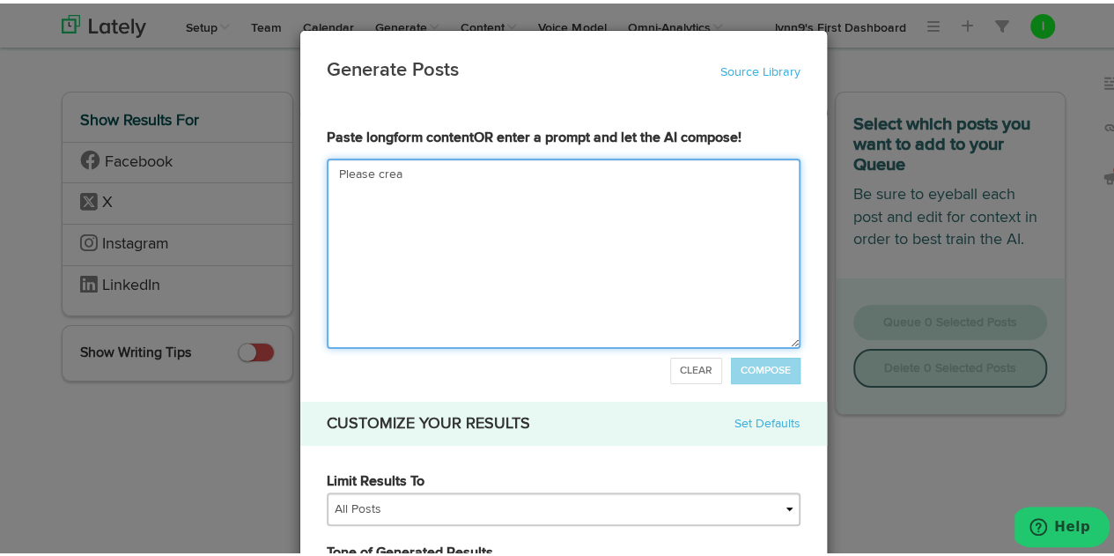
type input "Please creat"
type textarea "Please creat"
type input "Please create"
type textarea "Please create"
type input "Please create a"
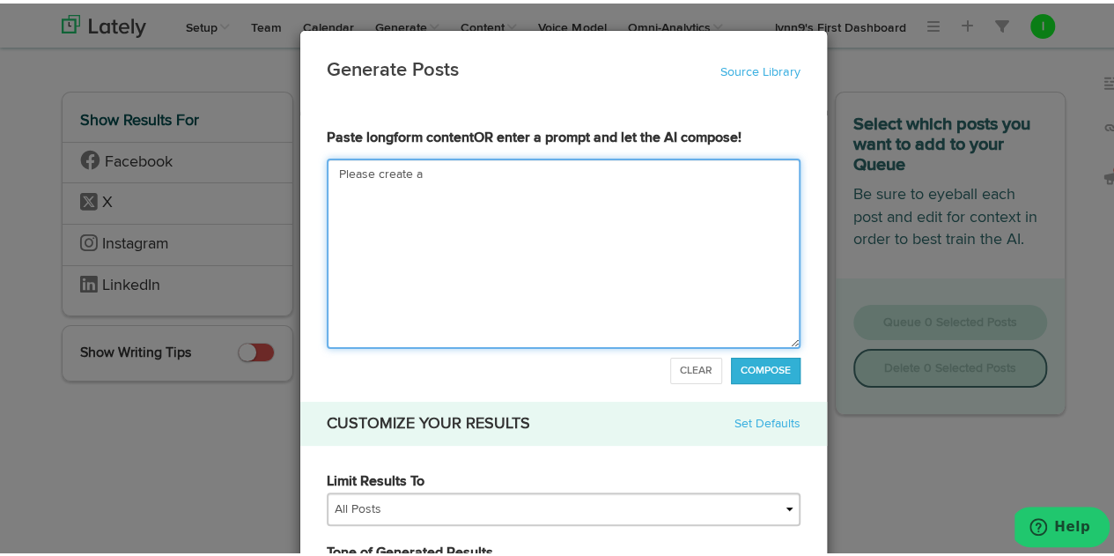
type textarea "Please create a"
type input "Please create a p"
type textarea "Please create a p"
type input "Please create a pr"
type textarea "Please create a pr"
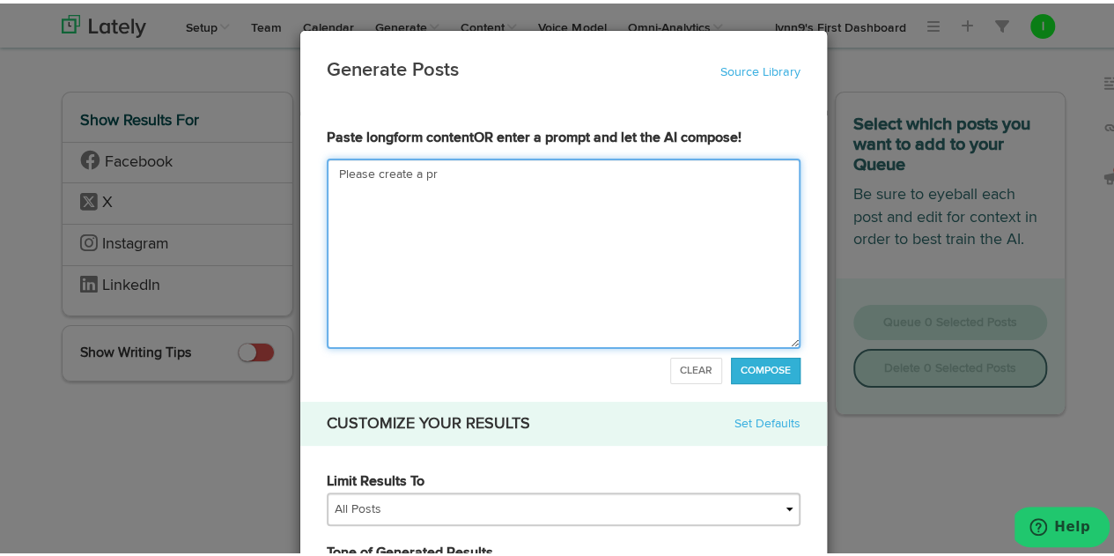
type input "Please create a pre"
type textarea "Please create a pre"
type input "Please create a pres"
type textarea "Please create a pres"
type input "Please create a press"
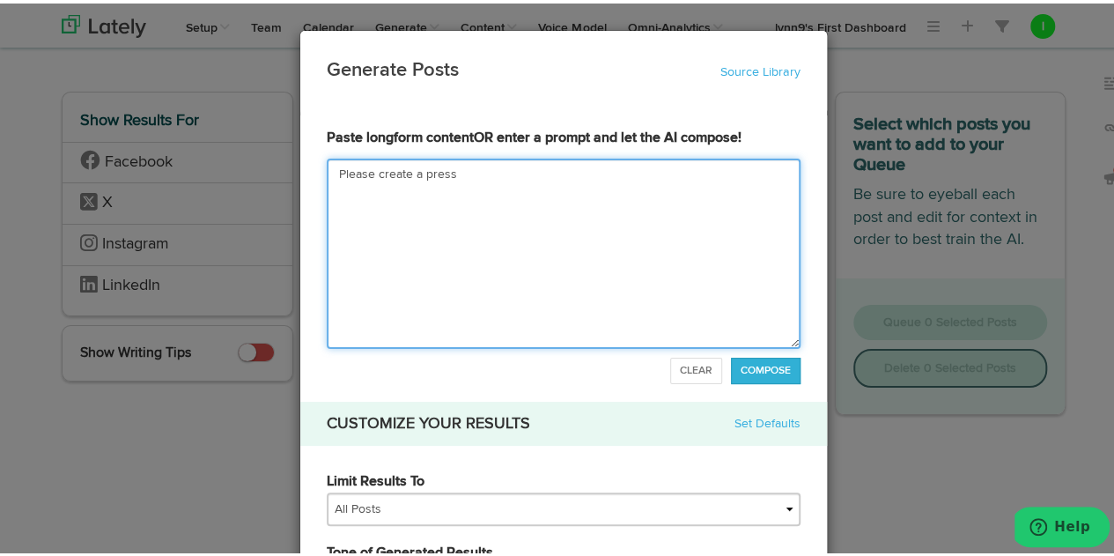
type textarea "Please create a press"
type input "Please create a press r"
type textarea "Please create a press r"
type input "Please create a press re"
type textarea "Please create a press re"
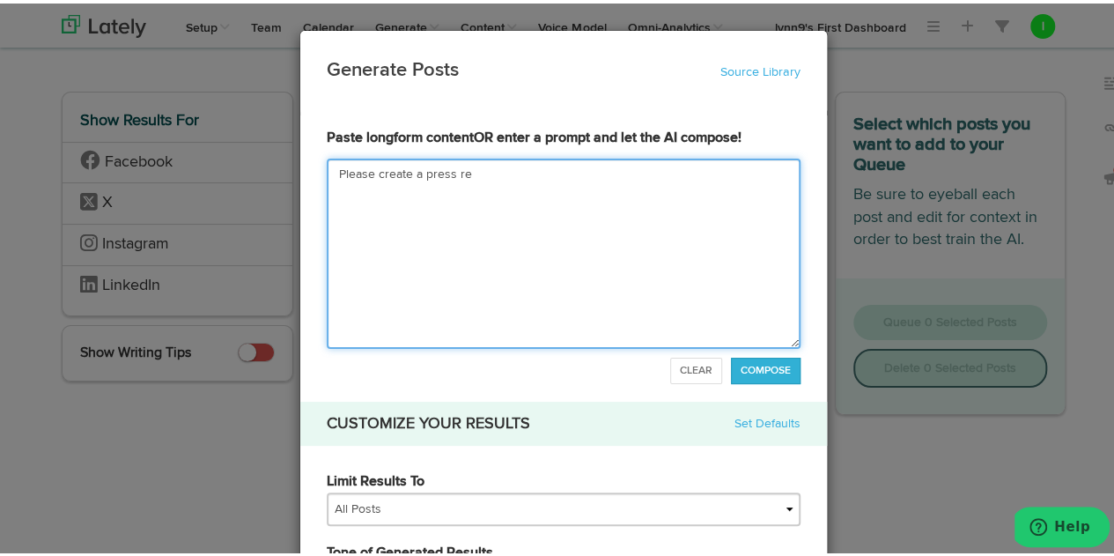
type input "Please create a press rel"
type textarea "Please create a press rel"
type input "Please create a press rele"
type textarea "Please create a press rele"
paste textarea "Braving the Cold: Daily Struggles of [PERSON_NAME]’s Warriors"
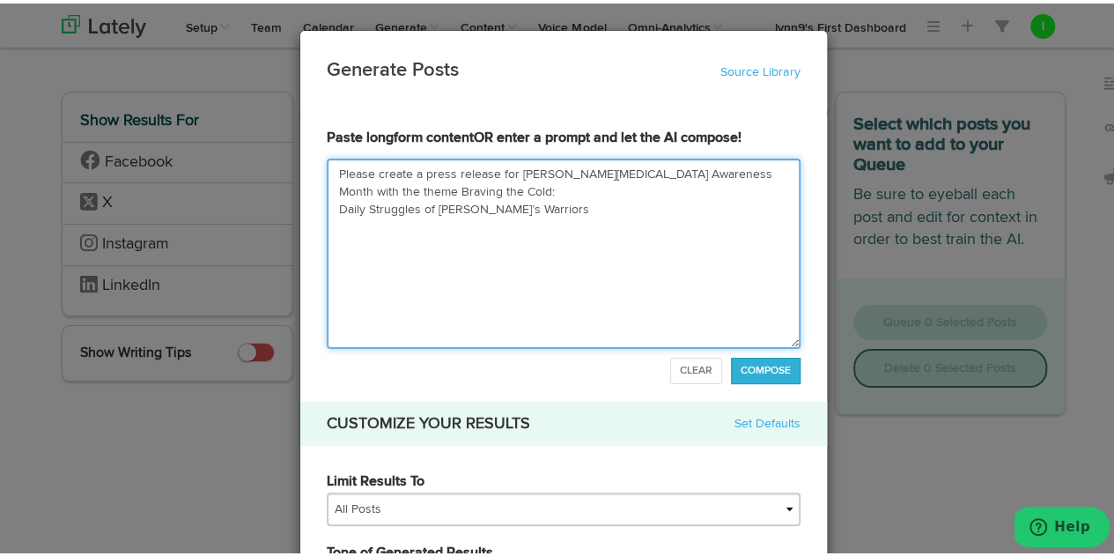
click at [458, 189] on textarea "Please create a press release for [PERSON_NAME][MEDICAL_DATA] Awareness Month w…" at bounding box center [564, 250] width 474 height 190
click at [624, 188] on textarea "Please create a press release for [PERSON_NAME][MEDICAL_DATA] Awareness Month w…" at bounding box center [564, 250] width 474 height 190
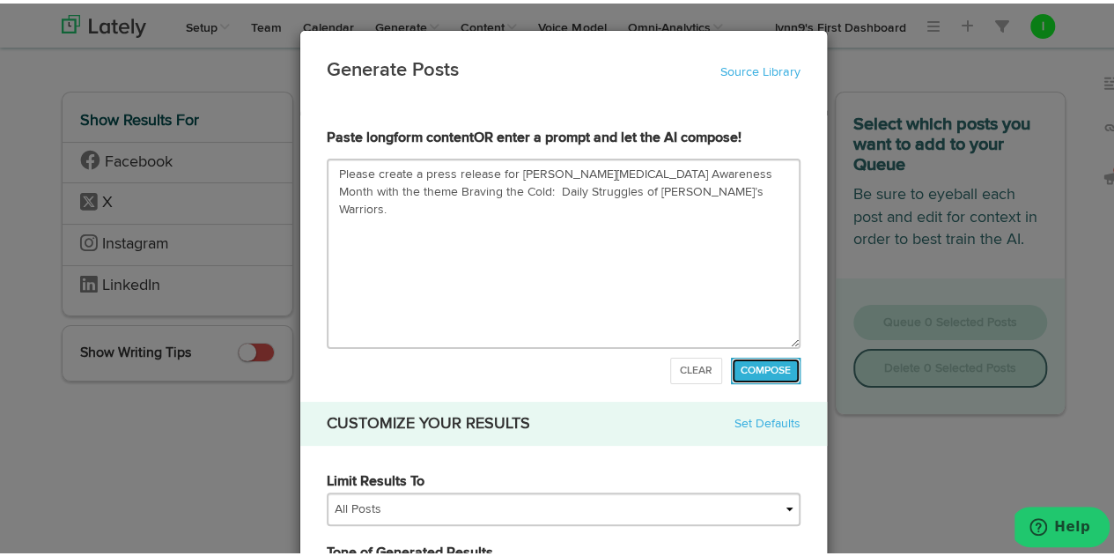
click at [768, 369] on span "COMPOSE" at bounding box center [766, 367] width 50 height 11
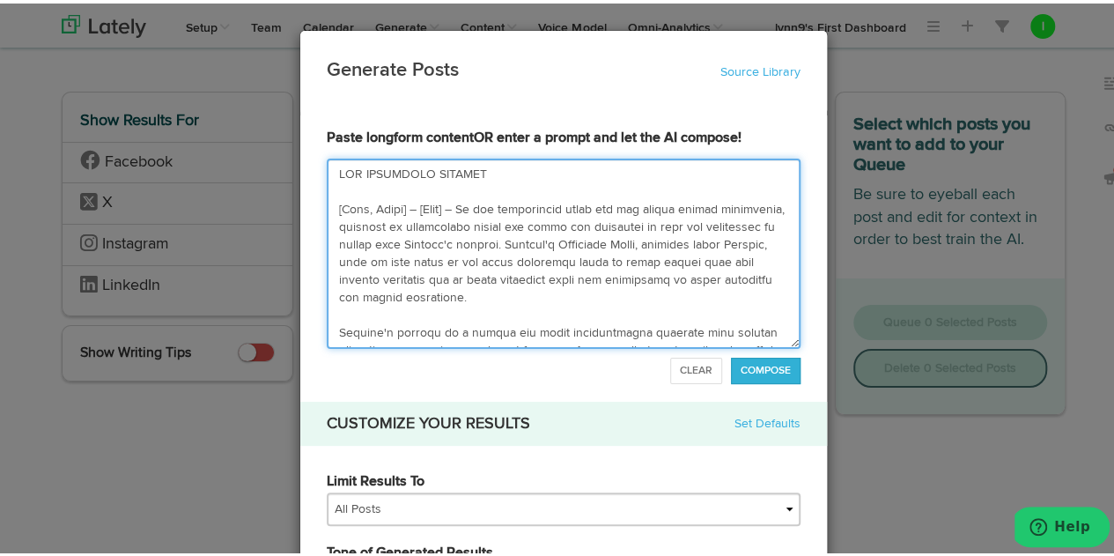
drag, startPoint x: 435, startPoint y: 326, endPoint x: 308, endPoint y: 122, distance: 239.8
click at [499, 287] on textarea at bounding box center [564, 250] width 474 height 190
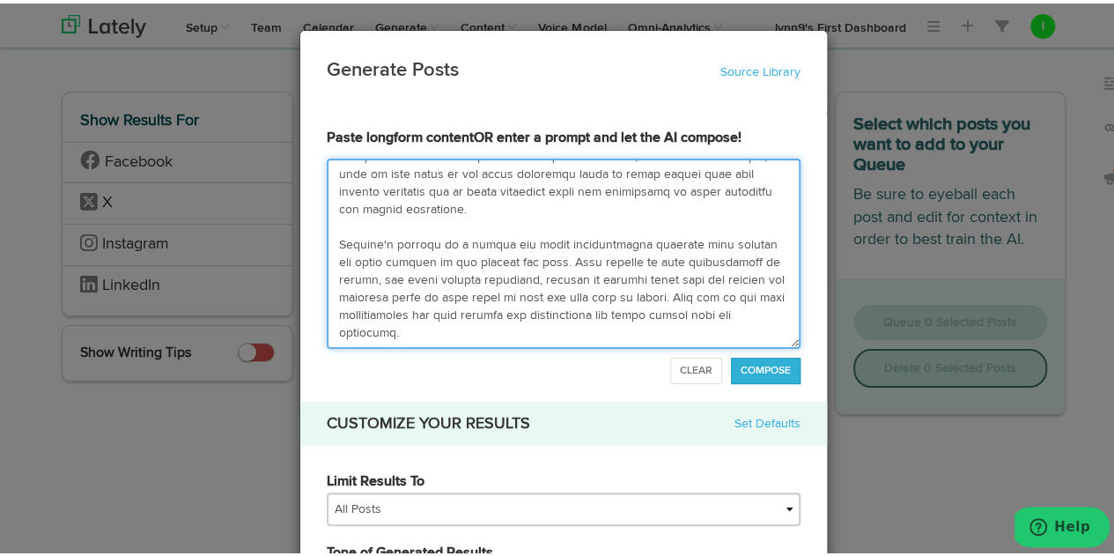
scroll to position [176, 0]
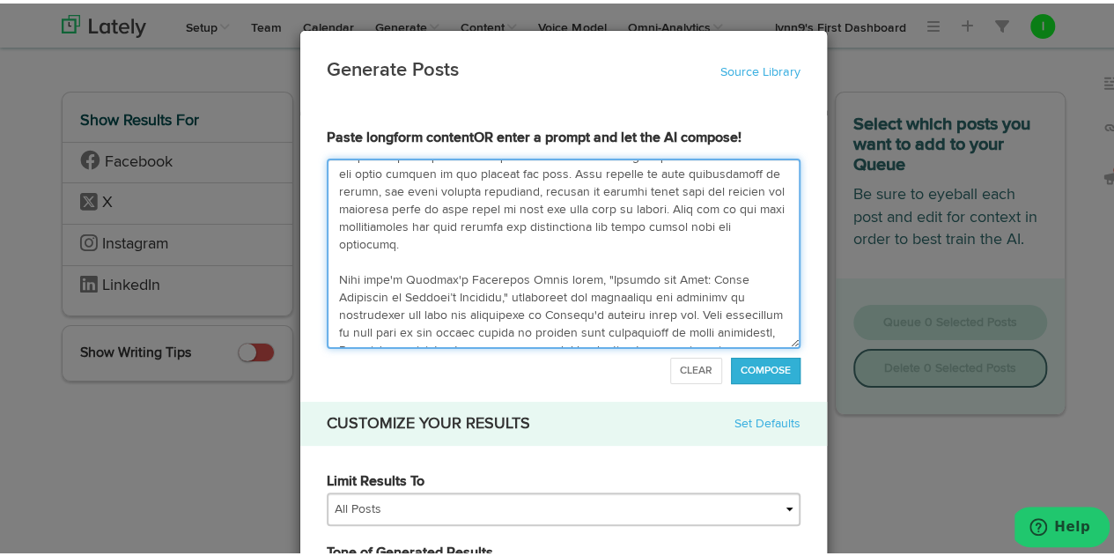
drag, startPoint x: 587, startPoint y: 273, endPoint x: 495, endPoint y: 293, distance: 93.8
click at [495, 293] on textarea at bounding box center [564, 250] width 474 height 190
click at [537, 247] on textarea at bounding box center [564, 250] width 474 height 190
